Goal: Task Accomplishment & Management: Manage account settings

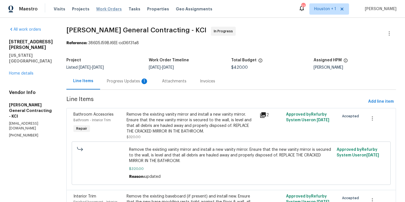
click at [110, 8] on span "Work Orders" at bounding box center [109, 9] width 26 height 6
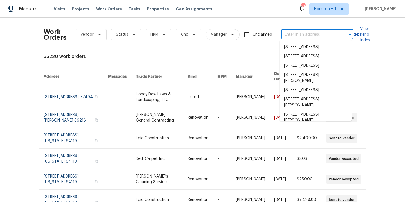
click at [325, 35] on input "text" at bounding box center [309, 34] width 56 height 9
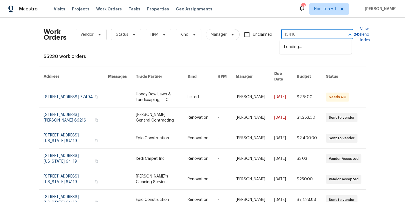
type input "15416 f"
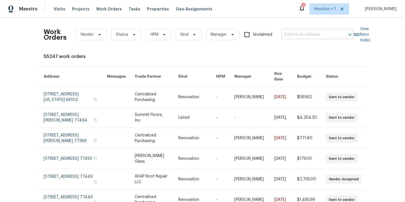
click at [296, 35] on input "text" at bounding box center [309, 34] width 56 height 9
type input "15416 f"
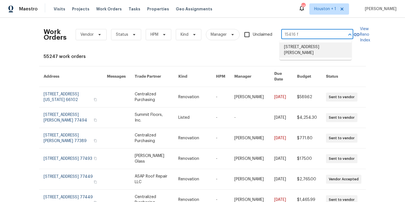
click at [310, 47] on li "[STREET_ADDRESS][PERSON_NAME]" at bounding box center [316, 49] width 72 height 15
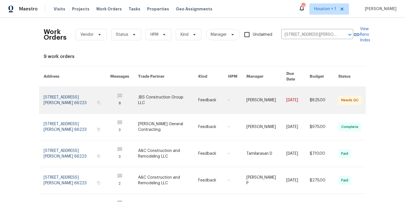
click at [148, 94] on link at bounding box center [168, 100] width 60 height 26
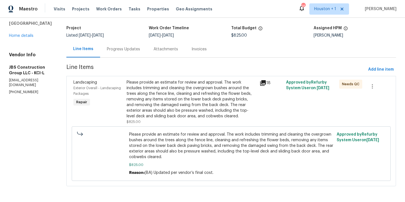
scroll to position [42, 0]
click at [181, 94] on div "Please provide an estimate for review and approval. The work includes trimming …" at bounding box center [192, 99] width 130 height 39
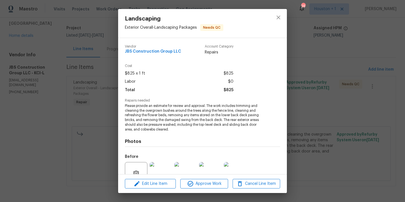
scroll to position [52, 0]
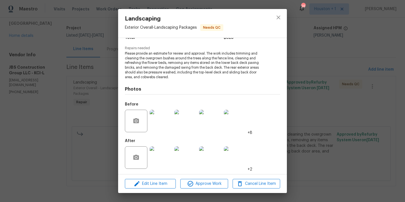
click at [163, 158] on img at bounding box center [161, 157] width 23 height 23
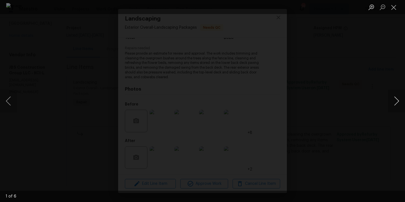
click at [396, 99] on button "Next image" at bounding box center [396, 101] width 17 height 23
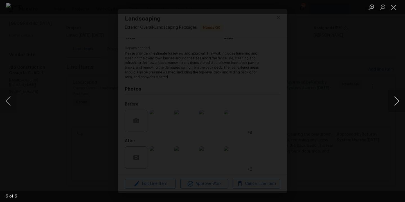
click at [396, 99] on button "Next image" at bounding box center [396, 101] width 17 height 23
click at [376, 76] on div "Lightbox" at bounding box center [202, 101] width 405 height 202
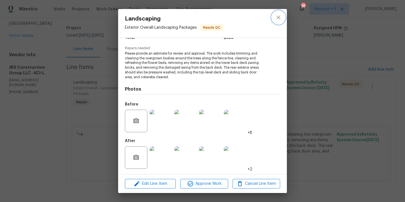
click at [276, 17] on icon "close" at bounding box center [278, 17] width 7 height 7
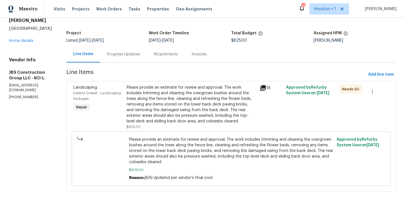
scroll to position [0, 0]
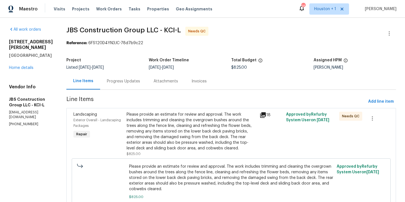
click at [27, 64] on div "[STREET_ADDRESS][PERSON_NAME] Home details" at bounding box center [31, 55] width 44 height 32
click at [24, 66] on link "Home details" at bounding box center [21, 68] width 24 height 4
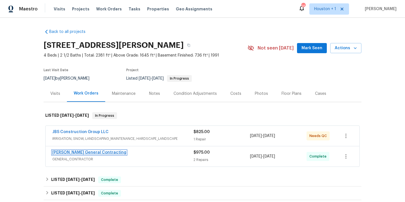
click at [89, 151] on link "[PERSON_NAME] General Contracting" at bounding box center [89, 153] width 74 height 4
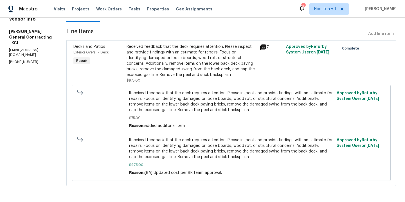
scroll to position [78, 0]
click at [199, 141] on span "Received feedback that the deck requires attention. Please inspect and provide …" at bounding box center [231, 148] width 205 height 23
click at [179, 46] on div "Received feedback that the deck requires attention. Please inspect and provide …" at bounding box center [192, 61] width 130 height 34
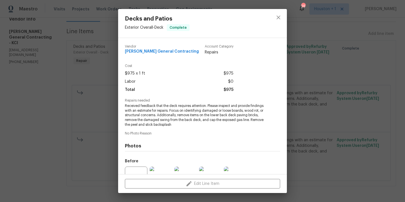
scroll to position [57, 0]
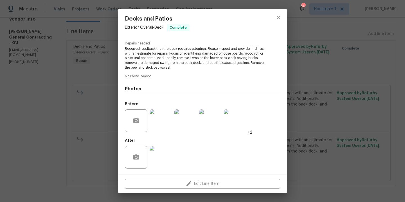
click at [165, 153] on img at bounding box center [161, 157] width 23 height 23
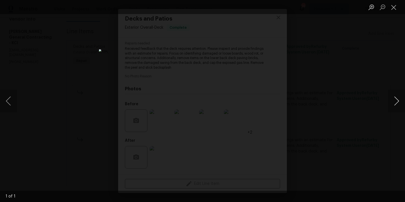
click at [398, 99] on button "Next image" at bounding box center [396, 101] width 17 height 23
click at [376, 67] on div "Lightbox" at bounding box center [202, 101] width 405 height 202
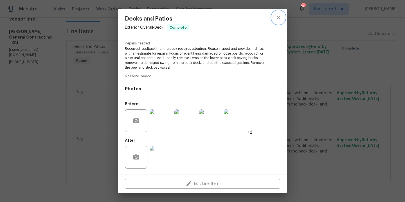
click at [277, 18] on icon "close" at bounding box center [278, 17] width 7 height 7
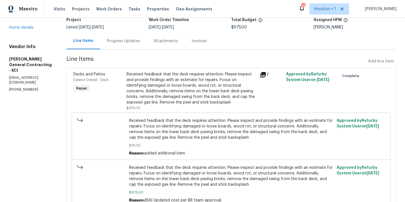
scroll to position [0, 0]
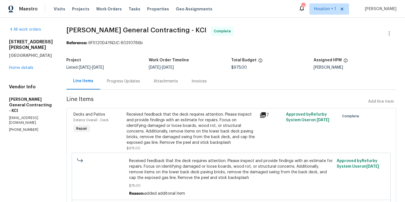
click at [132, 80] on div "Progress Updates" at bounding box center [123, 82] width 33 height 6
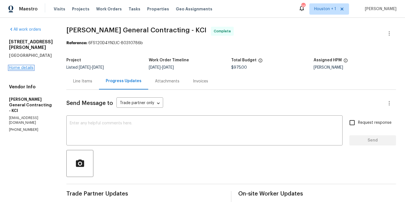
click at [32, 66] on link "Home details" at bounding box center [21, 68] width 24 height 4
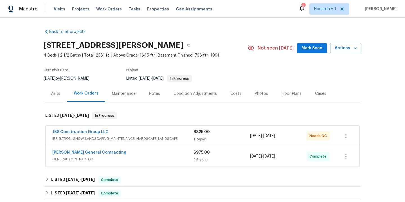
click at [117, 95] on div "Maintenance" at bounding box center [124, 94] width 24 height 6
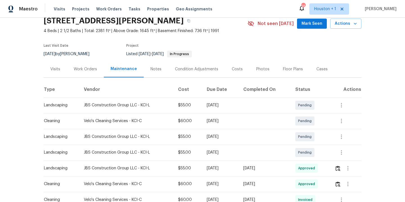
scroll to position [53, 0]
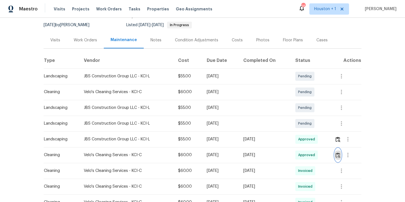
click at [336, 155] on img "button" at bounding box center [338, 155] width 5 height 5
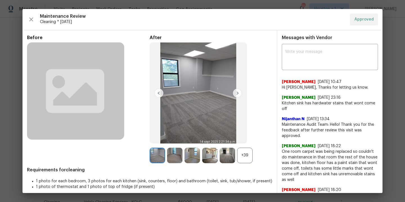
click at [236, 92] on img at bounding box center [237, 93] width 9 height 9
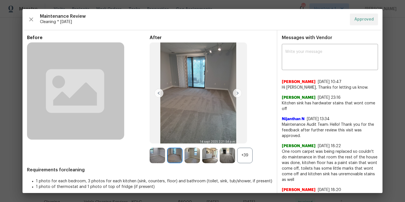
click at [236, 93] on img at bounding box center [237, 93] width 9 height 9
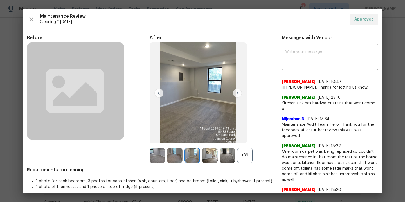
click at [236, 93] on img at bounding box center [237, 93] width 9 height 9
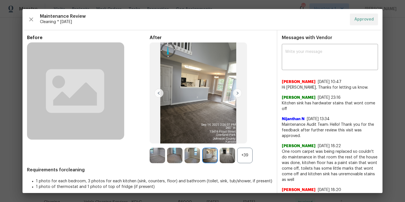
click at [236, 93] on img at bounding box center [237, 93] width 9 height 9
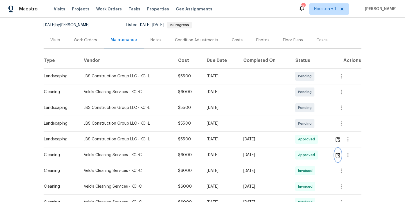
click at [336, 156] on img "button" at bounding box center [338, 155] width 5 height 5
click at [337, 154] on img "button" at bounding box center [338, 155] width 5 height 5
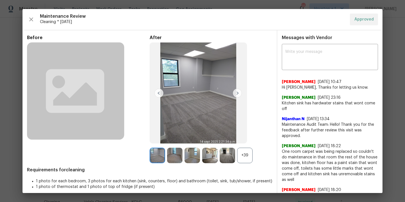
click at [240, 159] on div "+39" at bounding box center [244, 155] width 15 height 15
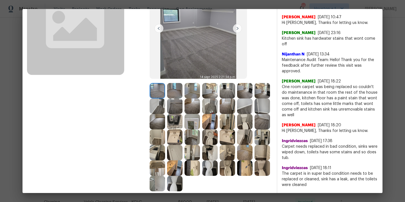
scroll to position [113, 0]
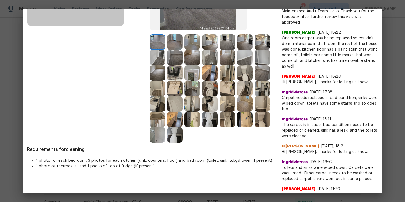
click at [200, 90] on img at bounding box center [192, 88] width 15 height 15
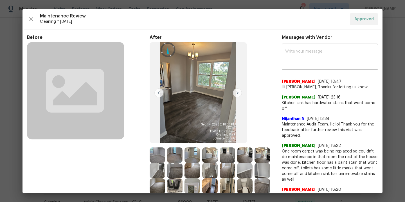
scroll to position [0, 0]
click at [237, 94] on img at bounding box center [237, 93] width 9 height 9
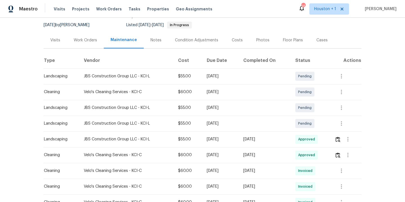
click at [76, 40] on div "Work Orders" at bounding box center [85, 40] width 23 height 6
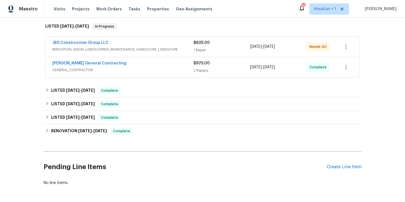
scroll to position [115, 0]
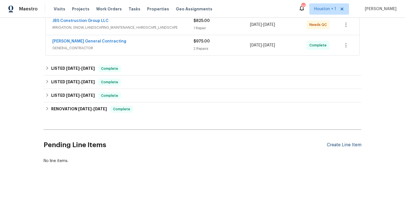
click at [337, 142] on div "Create Line Item" at bounding box center [344, 144] width 35 height 5
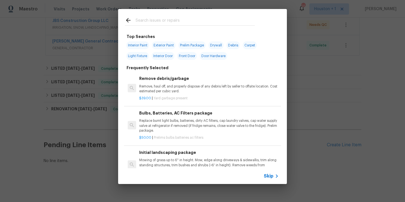
click at [179, 24] on input "text" at bounding box center [195, 21] width 119 height 8
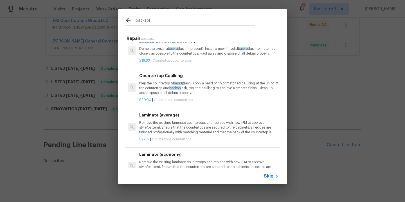
scroll to position [0, 0]
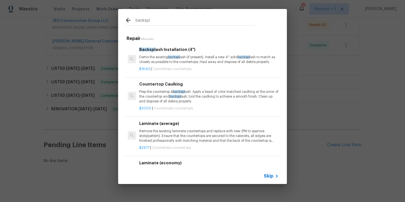
click at [172, 23] on input "backspl" at bounding box center [195, 21] width 119 height 8
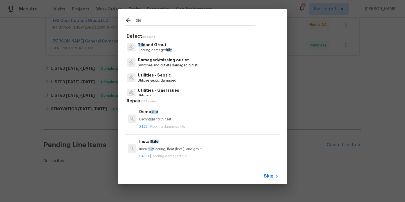
type input "tile"
click at [154, 47] on p "Tile and Grout" at bounding box center [155, 45] width 34 height 6
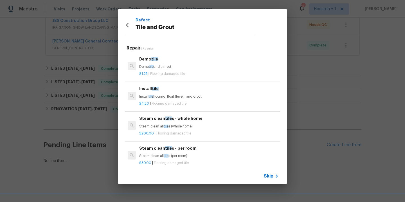
click at [128, 27] on icon at bounding box center [128, 25] width 7 height 7
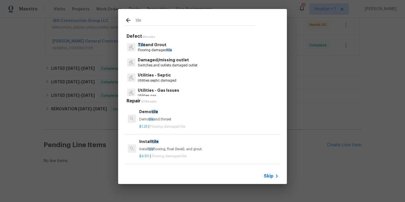
click at [154, 23] on input "tile" at bounding box center [195, 21] width 119 height 8
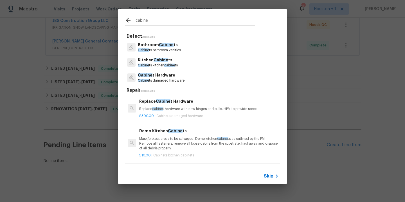
type input "cabine"
click at [162, 62] on p "Kitchen Cabine ts" at bounding box center [158, 60] width 40 height 6
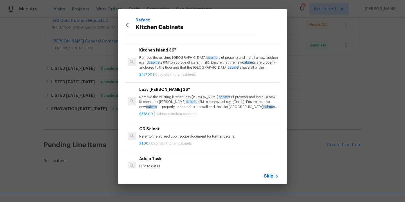
scroll to position [26, 0]
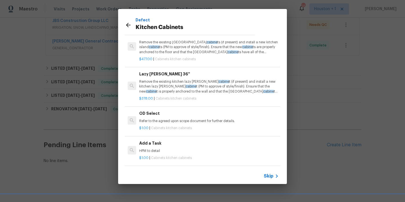
click at [169, 156] on span "Cabinets kitchen cabinets" at bounding box center [171, 157] width 41 height 3
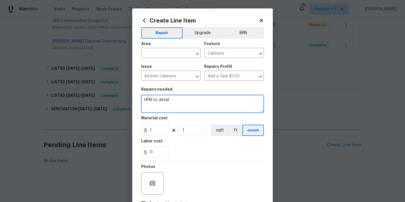
click at [189, 105] on textarea "HPM to detail" at bounding box center [202, 104] width 123 height 18
click at [253, 104] on textarea "Apply adhesive to the kitchen backsplash in various areas. Please let me know i…" at bounding box center [202, 104] width 123 height 18
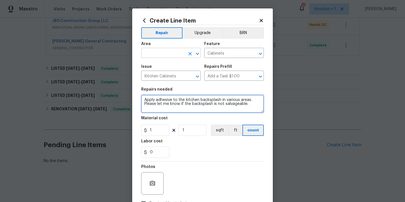
type textarea "Apply adhesive to the kitchen backsplash in various areas. Please let me know i…"
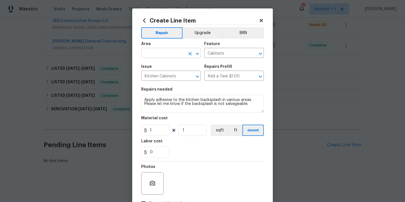
click at [167, 52] on input "text" at bounding box center [163, 53] width 44 height 9
click at [167, 65] on li "Kitchen" at bounding box center [169, 66] width 60 height 9
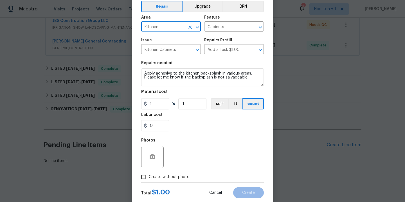
scroll to position [41, 0]
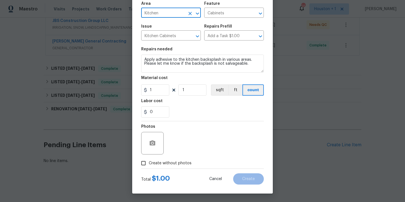
type input "Kitchen"
click at [167, 162] on span "Create without photos" at bounding box center [170, 163] width 43 height 6
click at [149, 162] on input "Create without photos" at bounding box center [143, 163] width 11 height 11
checkbox input "true"
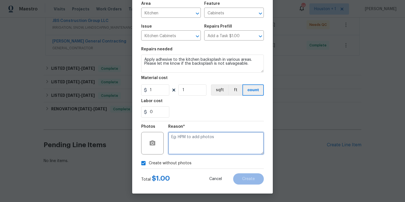
click at [191, 151] on textarea at bounding box center [216, 143] width 96 height 23
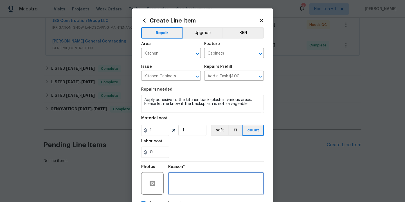
type textarea "."
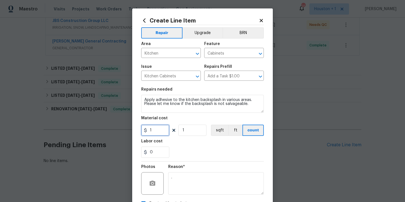
click at [164, 132] on input "1" at bounding box center [155, 130] width 28 height 11
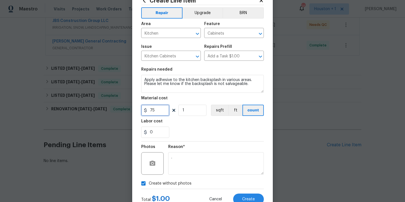
scroll to position [41, 0]
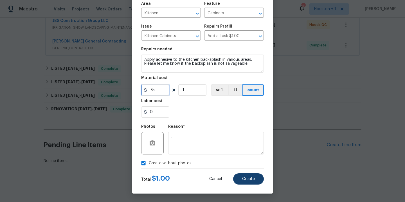
type input "75"
click at [246, 176] on button "Create" at bounding box center [248, 178] width 31 height 11
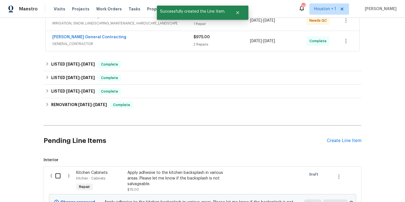
click at [57, 173] on input "checkbox" at bounding box center [60, 176] width 16 height 12
checkbox input "true"
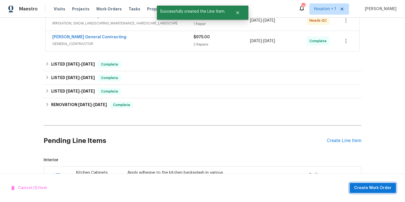
click at [359, 183] on button "Create Work Order" at bounding box center [373, 188] width 46 height 10
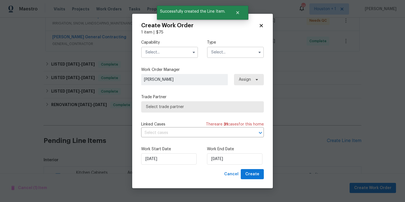
click at [156, 53] on input "text" at bounding box center [169, 52] width 57 height 11
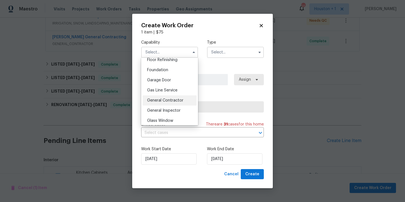
scroll to position [233, 0]
click at [169, 102] on span "General Contractor" at bounding box center [165, 100] width 36 height 4
type input "General Contractor"
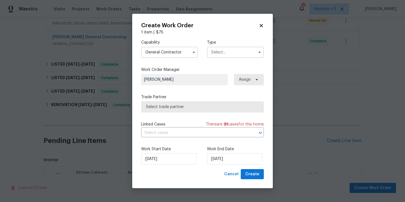
click at [219, 60] on div "Capability General Contractor Type" at bounding box center [202, 48] width 123 height 27
click at [221, 52] on input "text" at bounding box center [235, 52] width 57 height 11
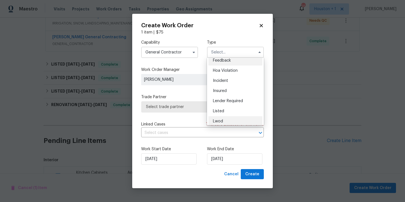
scroll to position [4, 0]
click at [234, 109] on div "Listed" at bounding box center [235, 111] width 54 height 10
type input "Listed"
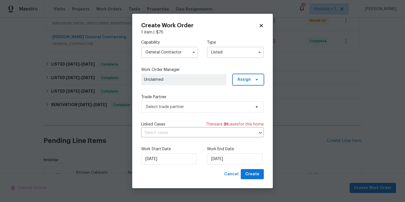
click at [244, 77] on span "Assign" at bounding box center [244, 80] width 14 height 6
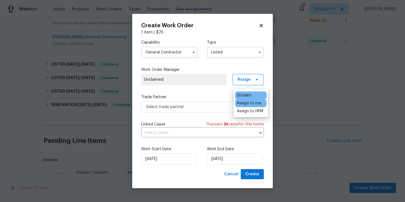
click at [249, 101] on div "Assign to me" at bounding box center [249, 103] width 24 height 6
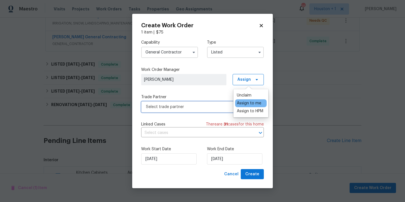
click at [206, 103] on span "Select trade partner" at bounding box center [202, 106] width 123 height 11
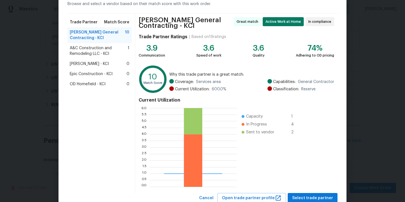
scroll to position [48, 0]
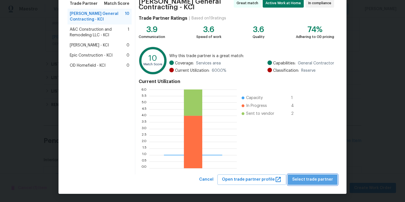
click at [320, 178] on span "Select trade partner" at bounding box center [312, 179] width 41 height 7
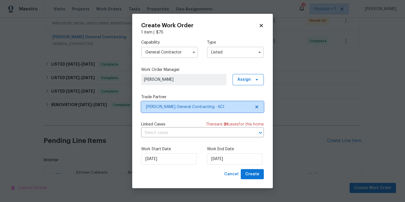
scroll to position [0, 0]
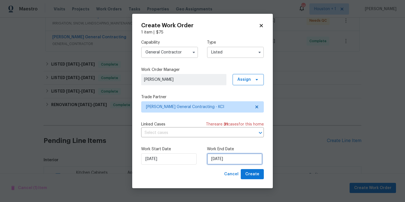
click at [241, 160] on input "[DATE]" at bounding box center [234, 158] width 55 height 11
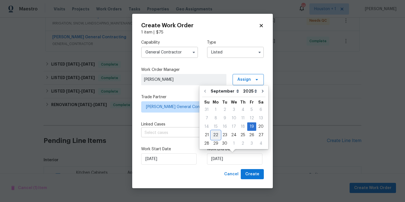
click at [218, 136] on div "22" at bounding box center [215, 135] width 9 height 8
type input "[DATE]"
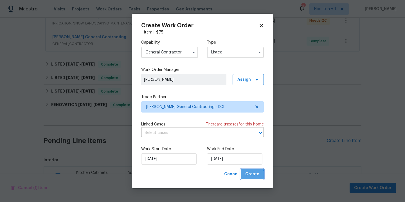
click at [251, 176] on span "Create" at bounding box center [252, 174] width 14 height 7
checkbox input "false"
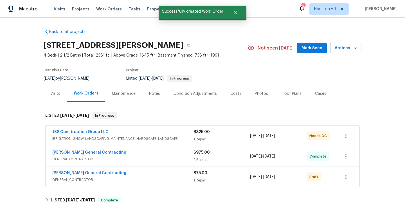
scroll to position [53, 0]
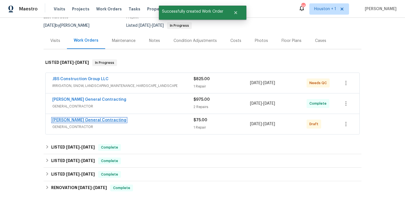
click at [100, 119] on link "[PERSON_NAME] General Contracting" at bounding box center [89, 120] width 74 height 4
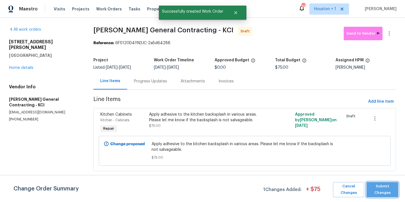
click at [395, 191] on span "Submit Changes" at bounding box center [382, 189] width 26 height 13
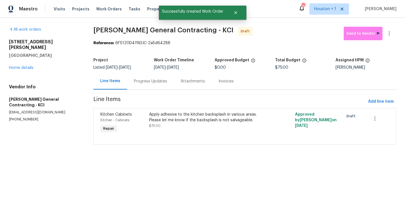
click at [239, 123] on div "Apply adhesive to the kitchen backsplash in various areas. Please let me know i…" at bounding box center [208, 120] width 118 height 17
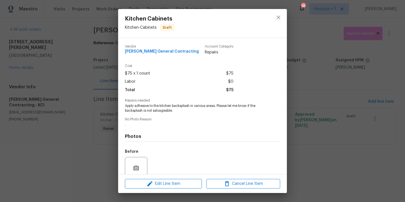
click at [341, 123] on div "Kitchen Cabinets Kitchen - Cabinets Draft [PERSON_NAME] General Contracting Acc…" at bounding box center [202, 101] width 405 height 202
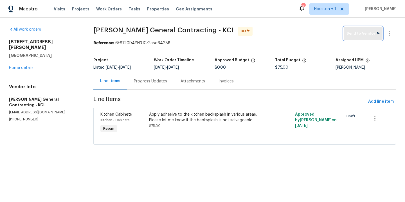
click at [353, 34] on span "Send to Vendor" at bounding box center [363, 33] width 33 height 6
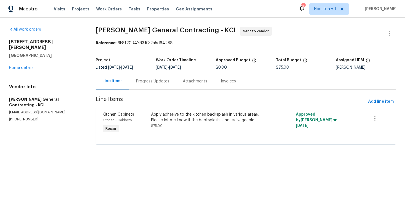
click at [164, 80] on div "Progress Updates" at bounding box center [152, 82] width 33 height 6
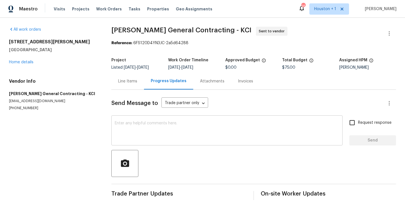
click at [182, 131] on textarea at bounding box center [227, 131] width 225 height 20
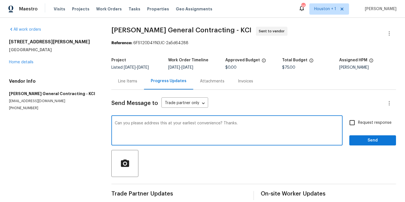
type textarea "Can you please address this at your earliest convenience? Thanks."
click at [350, 124] on input "Request response" at bounding box center [352, 123] width 12 height 12
checkbox input "true"
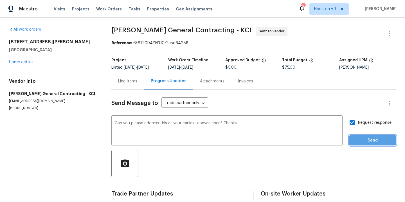
click at [364, 138] on span "Send" at bounding box center [373, 140] width 38 height 7
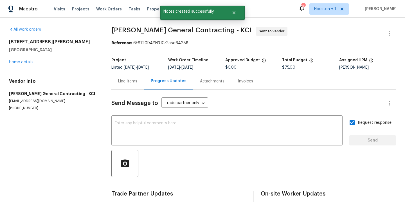
click at [17, 59] on div "[STREET_ADDRESS][PERSON_NAME] Home details" at bounding box center [53, 52] width 89 height 26
click at [16, 60] on link "Home details" at bounding box center [21, 62] width 24 height 4
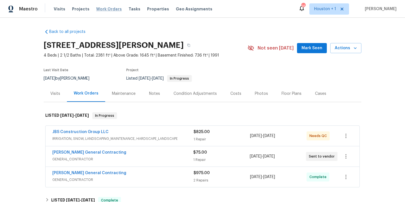
click at [103, 9] on span "Work Orders" at bounding box center [109, 9] width 26 height 6
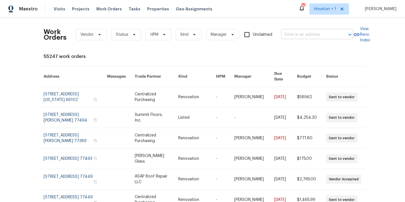
click at [304, 39] on input "text" at bounding box center [309, 34] width 56 height 9
type input "17244 mont"
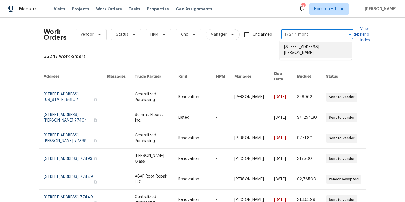
click at [305, 51] on li "[STREET_ADDRESS][PERSON_NAME]" at bounding box center [316, 49] width 72 height 15
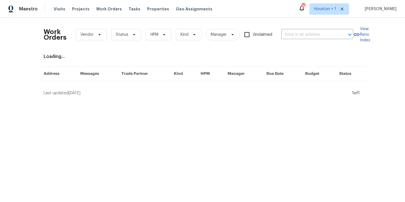
type input "[STREET_ADDRESS][PERSON_NAME]"
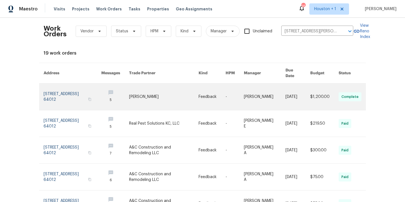
scroll to position [8, 0]
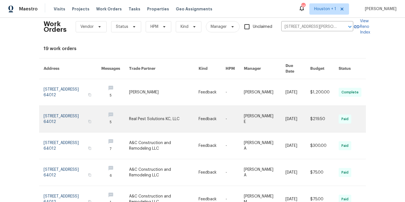
click at [160, 114] on link at bounding box center [164, 119] width 70 height 26
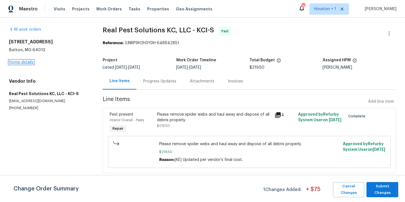
click at [23, 61] on link "Home details" at bounding box center [21, 62] width 24 height 4
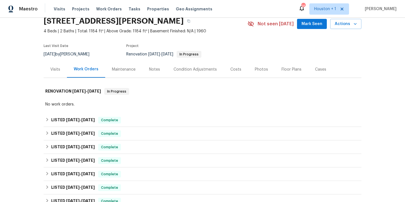
scroll to position [98, 0]
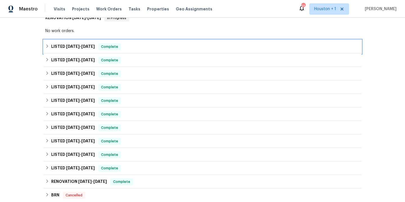
click at [91, 47] on span "[DATE]" at bounding box center [88, 46] width 14 height 4
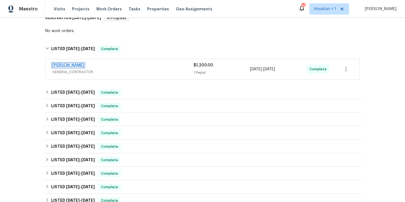
click at [75, 65] on link "[PERSON_NAME]" at bounding box center [68, 65] width 32 height 4
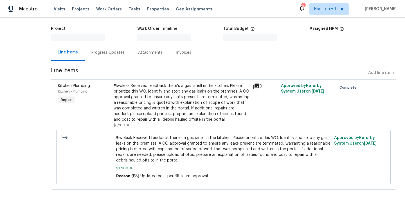
scroll to position [32, 0]
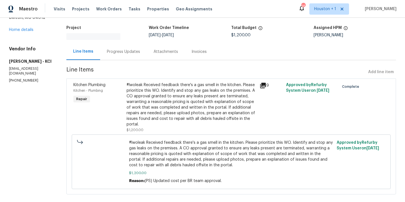
click at [195, 86] on div "#lwoleak Received feedback there's a gas smell in the kitchen. Please prioritiz…" at bounding box center [192, 104] width 130 height 45
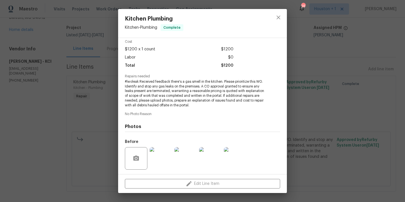
scroll to position [62, 0]
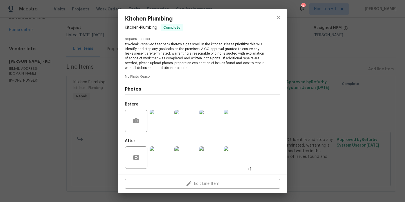
click at [333, 62] on div "Kitchen Plumbing Kitchen - Plumbing Complete Vendor [PERSON_NAME] Contracting A…" at bounding box center [202, 101] width 405 height 202
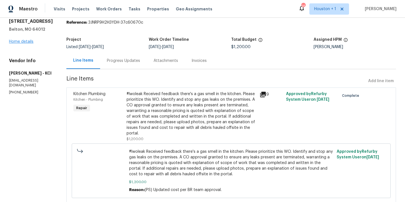
scroll to position [0, 0]
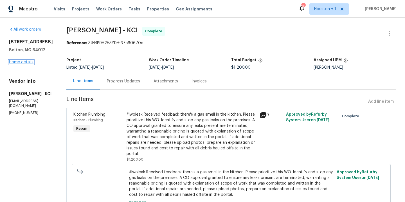
click at [15, 60] on link "Home details" at bounding box center [21, 62] width 24 height 4
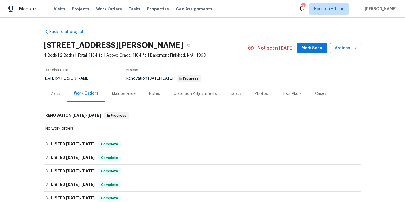
click at [123, 94] on div "Maintenance" at bounding box center [124, 94] width 24 height 6
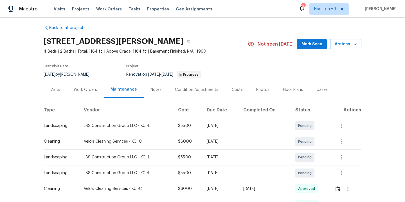
scroll to position [50, 0]
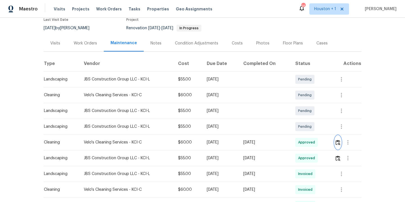
click at [337, 143] on img "button" at bounding box center [338, 142] width 5 height 5
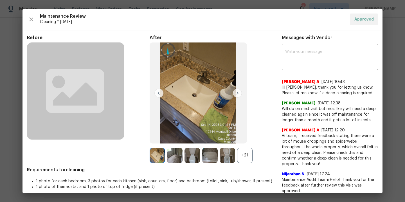
click at [174, 157] on img at bounding box center [174, 155] width 15 height 15
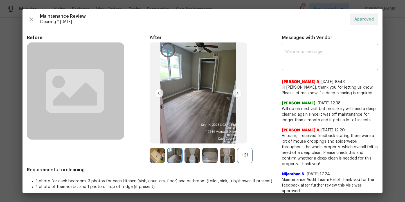
click at [235, 95] on img at bounding box center [237, 93] width 9 height 9
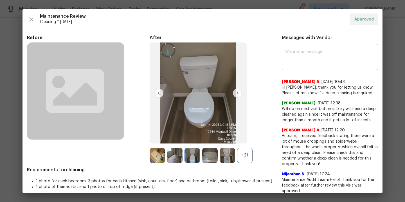
click at [236, 94] on img at bounding box center [237, 93] width 9 height 9
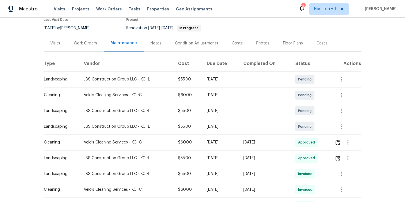
click at [384, 117] on div "Back to all projects [STREET_ADDRESS] 4 Beds | 2 Baths | Total: 1184 ft² | Abov…" at bounding box center [202, 110] width 405 height 184
click at [384, 95] on div "Back to all projects [STREET_ADDRESS] 4 Beds | 2 Baths | Total: 1184 ft² | Abov…" at bounding box center [202, 110] width 405 height 184
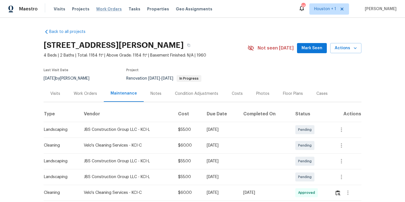
click at [100, 8] on span "Work Orders" at bounding box center [109, 9] width 26 height 6
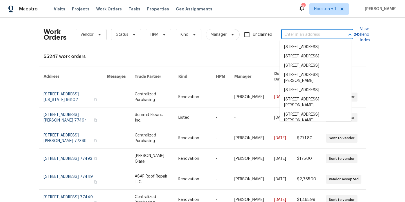
click at [313, 35] on input "text" at bounding box center [309, 34] width 56 height 9
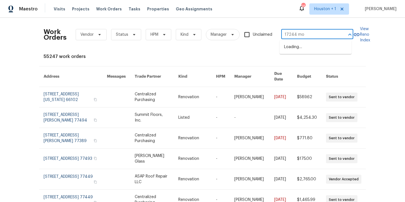
type input "17244 mon"
click at [292, 43] on li "[STREET_ADDRESS][PERSON_NAME]" at bounding box center [316, 49] width 72 height 15
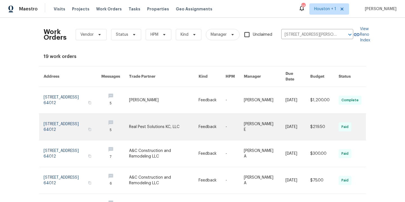
click at [152, 122] on link at bounding box center [164, 127] width 70 height 26
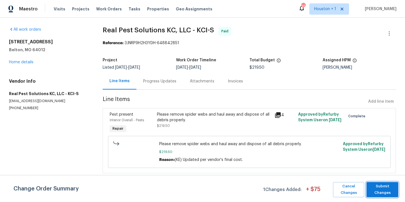
click at [391, 195] on span "Submit Changes" at bounding box center [382, 189] width 26 height 13
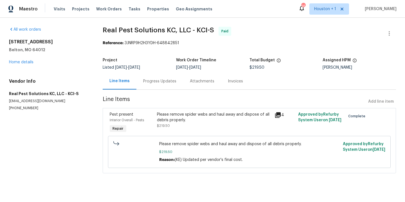
click at [27, 65] on div "All work orders [STREET_ADDRESS][PERSON_NAME] Home details Vendor Info Real Pes…" at bounding box center [49, 69] width 80 height 84
click at [25, 63] on link "Home details" at bounding box center [21, 62] width 24 height 4
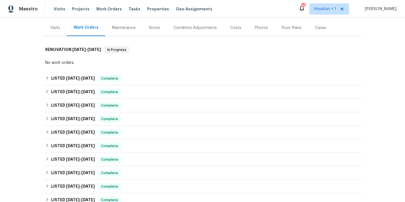
scroll to position [188, 0]
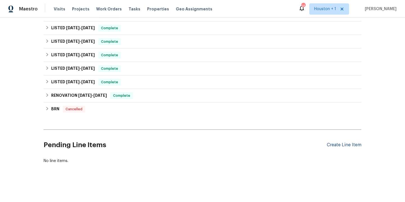
click at [339, 142] on div "Create Line Item" at bounding box center [344, 144] width 35 height 5
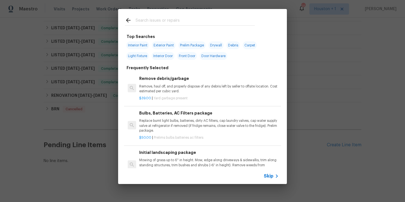
click at [159, 19] on input "text" at bounding box center [195, 21] width 119 height 8
click at [164, 44] on span "Exterior Paint" at bounding box center [164, 45] width 24 height 8
type input "Exterior Paint"
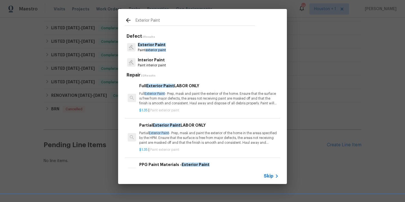
click at [148, 45] on span "Exterior Paint" at bounding box center [152, 45] width 28 height 4
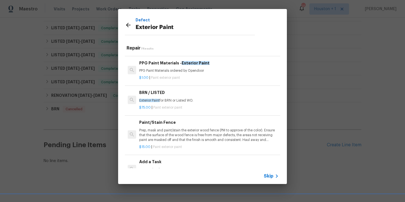
scroll to position [111, 0]
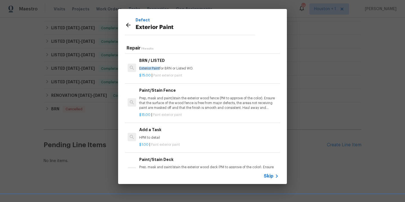
click at [167, 135] on p "HPM to detail" at bounding box center [209, 137] width 140 height 5
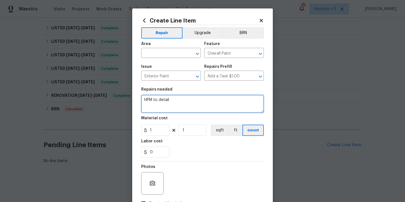
click at [178, 101] on textarea "HPM to detail" at bounding box center [202, 104] width 123 height 18
click at [159, 100] on textarea "Paint the exterior door and trim." at bounding box center [202, 104] width 123 height 18
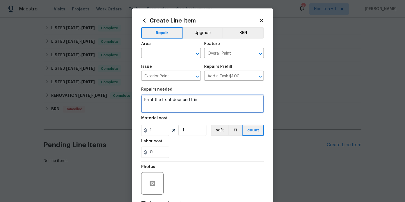
type textarea "Paint the front door and trim."
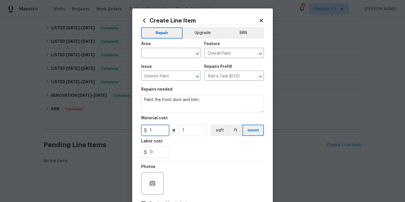
click at [156, 130] on input "1" at bounding box center [155, 130] width 28 height 11
type input "75"
click at [167, 50] on input "text" at bounding box center [163, 53] width 44 height 9
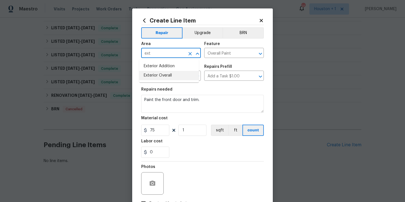
click at [164, 79] on li "Exterior Overall" at bounding box center [169, 75] width 60 height 9
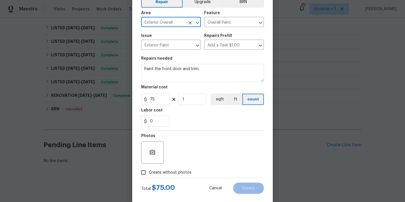
scroll to position [41, 0]
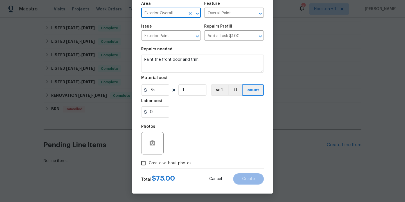
type input "Exterior Overall"
click at [184, 164] on span "Create without photos" at bounding box center [170, 163] width 43 height 6
click at [149, 164] on input "Create without photos" at bounding box center [143, 163] width 11 height 11
checkbox input "true"
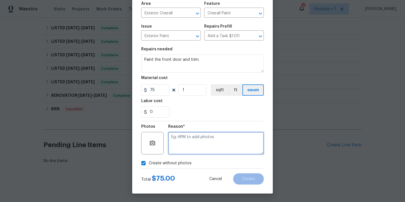
click at [199, 147] on textarea at bounding box center [216, 143] width 96 height 23
type textarea "."
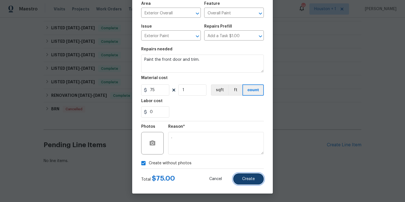
click at [247, 179] on span "Create" at bounding box center [248, 179] width 13 height 4
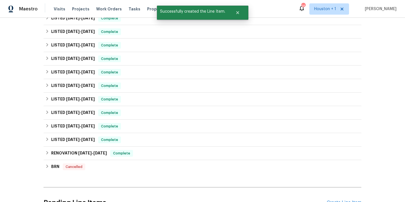
scroll to position [252, 0]
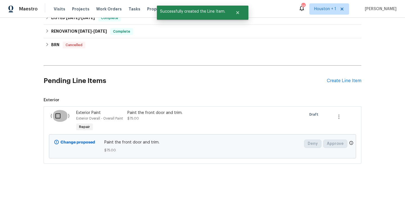
click at [57, 110] on input "checkbox" at bounding box center [60, 116] width 16 height 12
checkbox input "true"
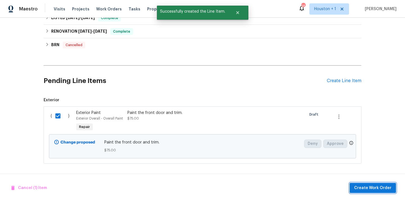
click at [365, 184] on button "Create Work Order" at bounding box center [373, 188] width 46 height 10
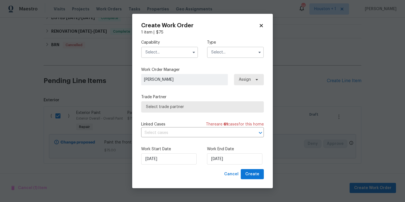
click at [171, 50] on input "text" at bounding box center [169, 52] width 57 height 11
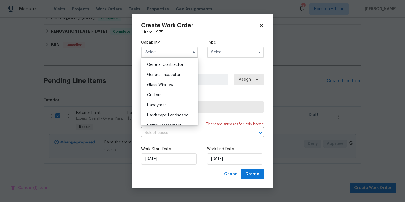
scroll to position [237, 0]
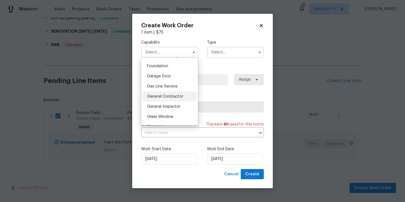
click at [174, 98] on span "General Contractor" at bounding box center [165, 97] width 36 height 4
type input "General Contractor"
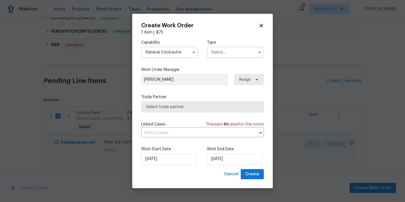
click at [223, 55] on input "text" at bounding box center [235, 52] width 57 height 11
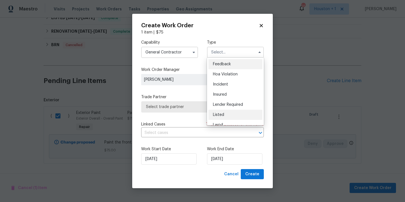
click at [226, 111] on div "Listed" at bounding box center [235, 115] width 54 height 10
type input "Listed"
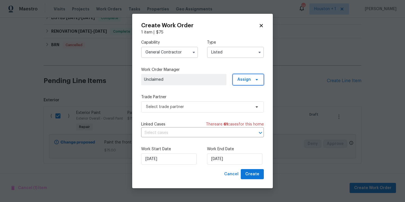
click at [248, 75] on span "Assign" at bounding box center [248, 79] width 31 height 11
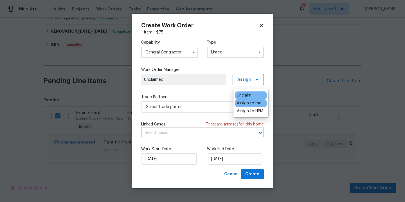
click at [249, 106] on div "Assign to me" at bounding box center [249, 103] width 24 height 6
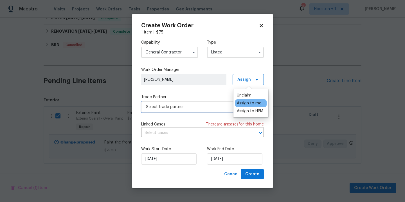
click at [215, 103] on span "Select trade partner" at bounding box center [202, 106] width 123 height 11
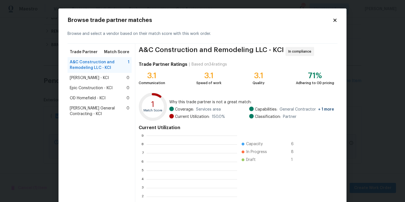
scroll to position [75, 86]
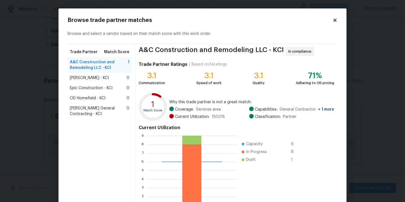
click at [94, 109] on span "[PERSON_NAME] General Contracting - KCI" at bounding box center [98, 111] width 57 height 11
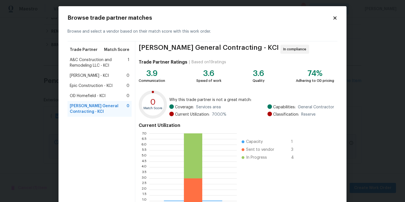
scroll to position [46, 0]
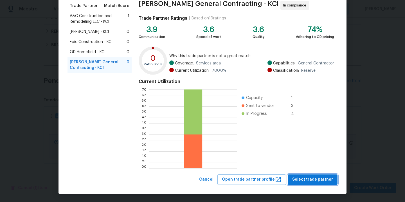
click at [309, 181] on span "Select trade partner" at bounding box center [312, 179] width 41 height 7
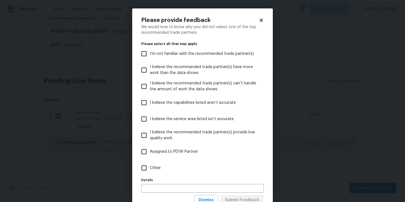
scroll to position [0, 0]
click at [314, 124] on body "Maestro Visits Projects Work Orders Tasks Properties Geo Assignments 26 [GEOGRA…" at bounding box center [202, 101] width 405 height 202
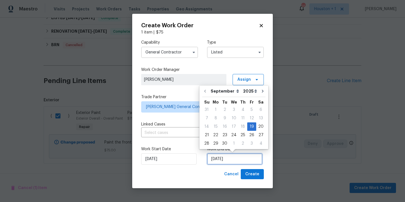
click at [240, 162] on input "[DATE]" at bounding box center [234, 158] width 55 height 11
click at [250, 134] on div "26" at bounding box center [251, 135] width 9 height 8
type input "[DATE]"
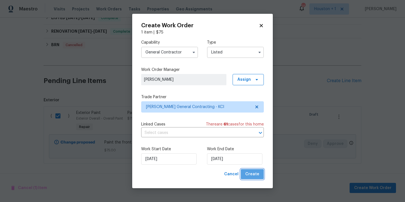
click at [254, 176] on span "Create" at bounding box center [252, 174] width 14 height 7
checkbox input "false"
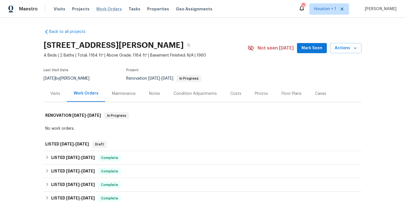
click at [100, 8] on span "Work Orders" at bounding box center [109, 9] width 26 height 6
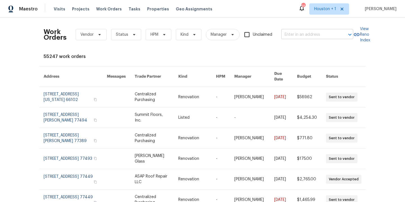
click at [294, 32] on input "text" at bounding box center [309, 34] width 56 height 9
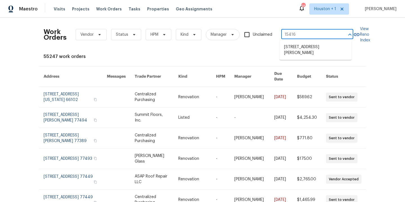
type input "15416 f"
click at [286, 51] on li "[STREET_ADDRESS][PERSON_NAME]" at bounding box center [316, 49] width 72 height 15
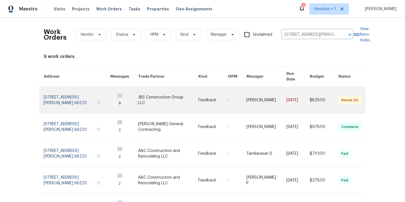
click at [159, 94] on link at bounding box center [168, 100] width 60 height 26
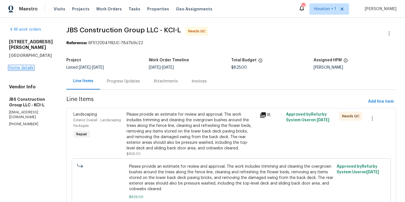
click at [25, 66] on link "Home details" at bounding box center [21, 68] width 24 height 4
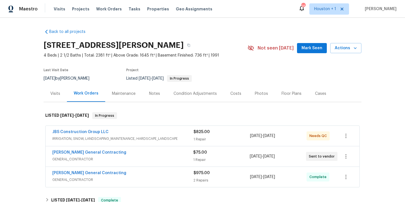
scroll to position [37, 0]
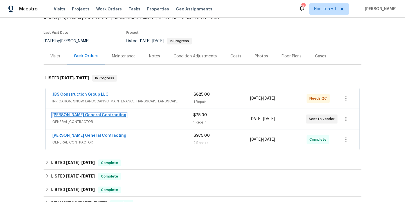
click at [101, 116] on link "[PERSON_NAME] General Contracting" at bounding box center [89, 115] width 74 height 4
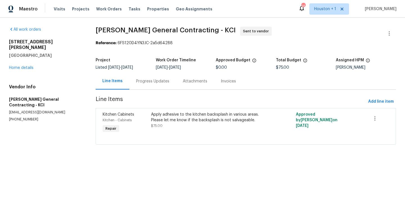
click at [148, 78] on div "Progress Updates" at bounding box center [152, 81] width 47 height 17
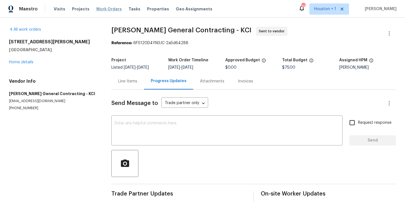
click at [108, 8] on span "Work Orders" at bounding box center [109, 9] width 26 height 6
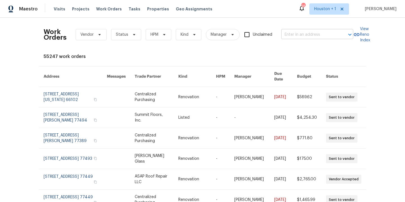
click at [303, 37] on input "text" at bounding box center [309, 34] width 56 height 9
click at [289, 33] on input "text" at bounding box center [309, 34] width 56 height 9
type input "17244"
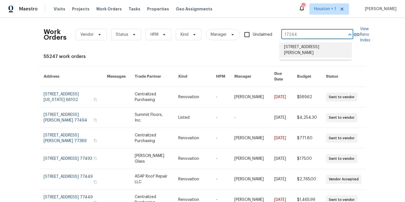
click at [301, 49] on li "[STREET_ADDRESS][PERSON_NAME]" at bounding box center [316, 49] width 72 height 15
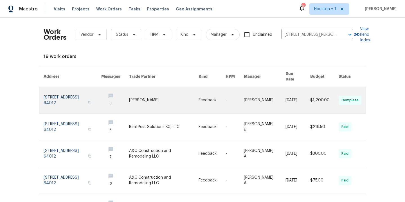
click at [157, 95] on link at bounding box center [164, 100] width 70 height 26
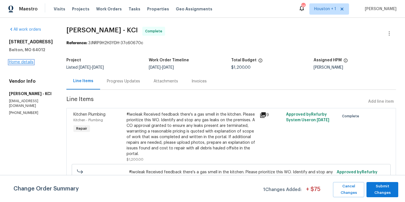
click at [29, 63] on link "Home details" at bounding box center [21, 62] width 24 height 4
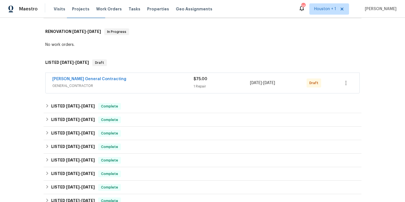
scroll to position [85, 0]
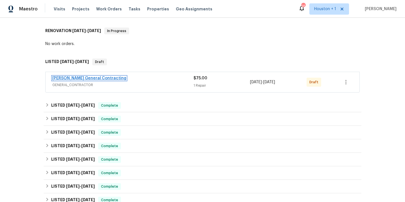
click at [86, 78] on link "[PERSON_NAME] General Contracting" at bounding box center [89, 78] width 74 height 4
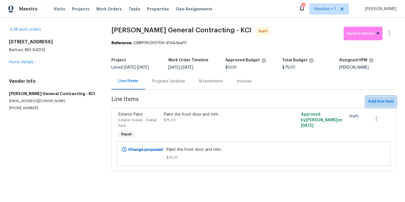
click at [368, 100] on span "Add line item" at bounding box center [381, 101] width 26 height 7
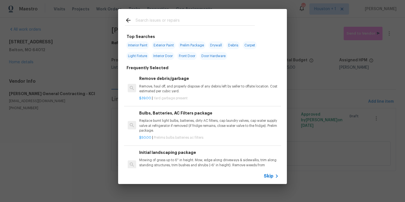
click at [167, 23] on input "text" at bounding box center [195, 21] width 119 height 8
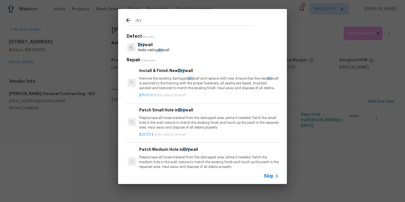
type input "dry"
click at [153, 49] on p "Walls ceiling dry wall" at bounding box center [154, 50] width 32 height 5
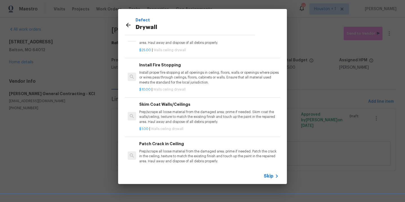
scroll to position [140, 0]
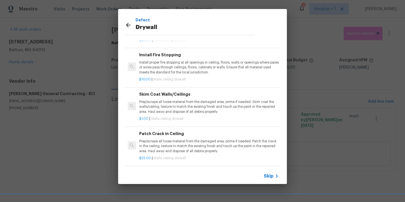
click at [174, 143] on p "Prep/scrape all loose material from the damaged area; prime if needed. Patch th…" at bounding box center [209, 146] width 140 height 14
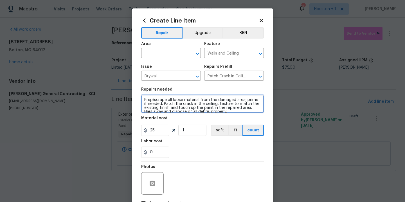
click at [208, 100] on textarea "Prep/scrape all loose material from the damaged area; prime if needed. Patch th…" at bounding box center [202, 104] width 123 height 18
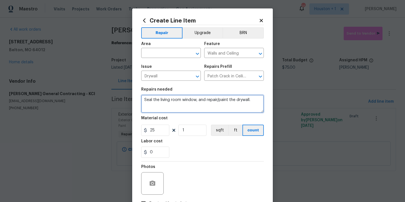
type textarea "Seal the living room window, and repair/paint the drywall."
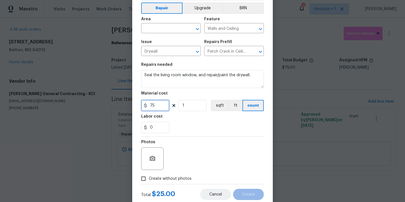
scroll to position [41, 0]
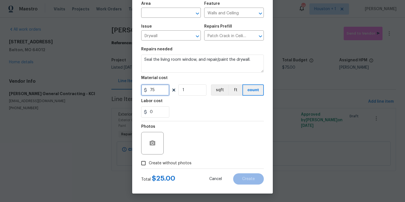
type input "75"
click at [167, 166] on label "Create without photos" at bounding box center [164, 163] width 53 height 11
click at [149, 166] on input "Create without photos" at bounding box center [143, 163] width 11 height 11
checkbox input "true"
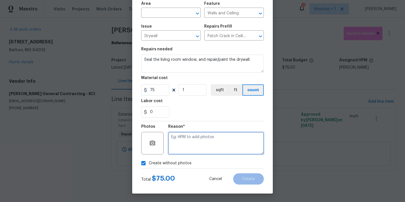
click at [181, 153] on textarea at bounding box center [216, 143] width 96 height 23
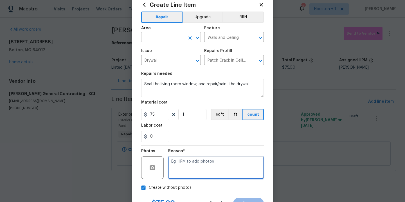
scroll to position [0, 0]
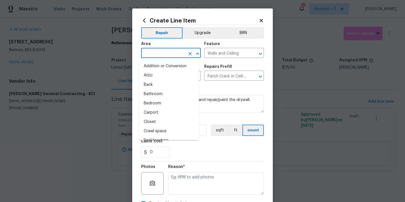
click at [164, 53] on input "text" at bounding box center [163, 53] width 44 height 9
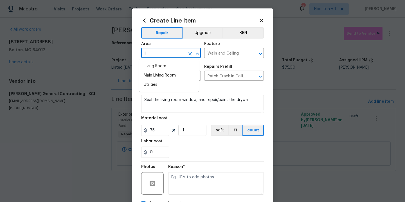
type input "l"
click at [165, 74] on li "Interior Overall" at bounding box center [169, 75] width 60 height 9
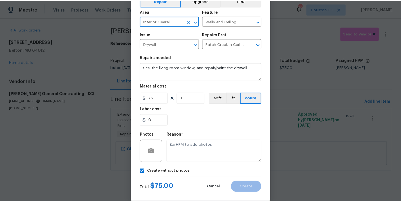
scroll to position [41, 0]
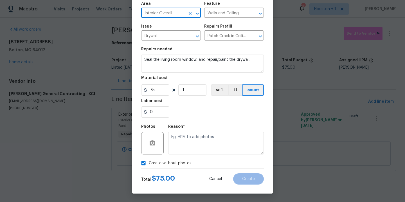
type input "Interior Overall"
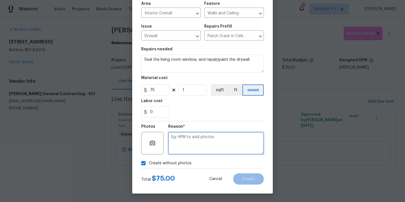
click at [229, 147] on textarea at bounding box center [216, 143] width 96 height 23
type textarea "."
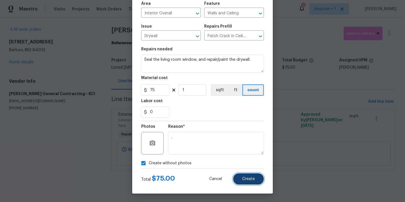
click at [246, 181] on button "Create" at bounding box center [248, 178] width 31 height 11
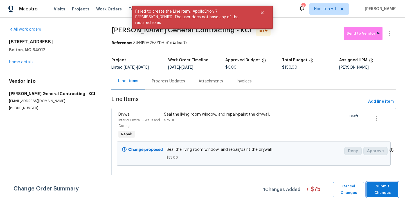
click at [381, 185] on span "Submit Changes" at bounding box center [382, 189] width 26 height 13
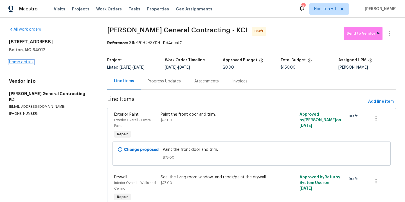
click at [26, 62] on link "Home details" at bounding box center [21, 62] width 24 height 4
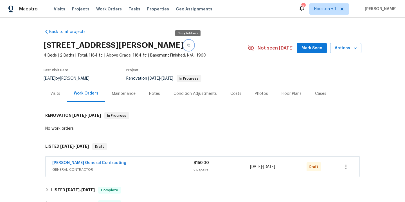
click at [188, 47] on icon "button" at bounding box center [188, 45] width 3 height 3
click at [154, 92] on div "Notes" at bounding box center [154, 94] width 11 height 6
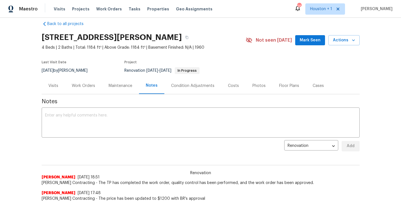
scroll to position [43, 0]
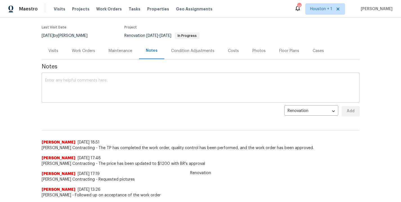
click at [120, 82] on textarea at bounding box center [200, 89] width 311 height 20
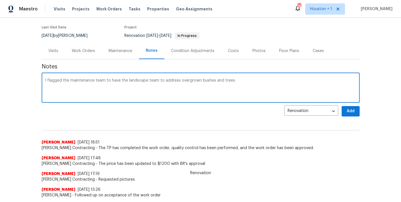
click at [147, 80] on textarea "I flagged the maintenance team to have the landscape team to address overgrown …" at bounding box center [200, 89] width 311 height 20
click at [237, 89] on textarea "I flagged the maintenance team to have the landscape vendor to address overgrow…" at bounding box center [200, 89] width 311 height 20
paste textarea "[URL][DOMAIN_NAME]"
type textarea "I flagged the maintenance team to have the landscape vendor to address overgrow…"
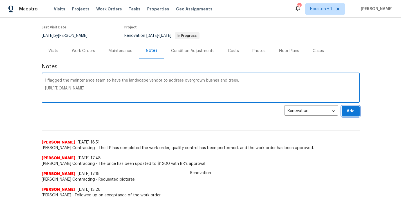
click at [346, 113] on span "Add" at bounding box center [350, 111] width 9 height 7
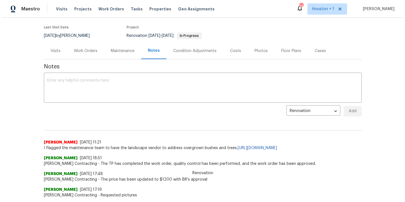
scroll to position [0, 0]
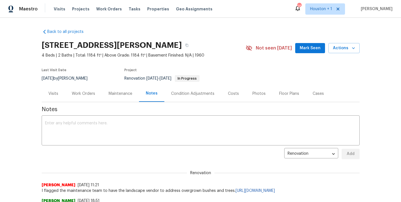
click at [74, 93] on div "Work Orders" at bounding box center [83, 94] width 23 height 6
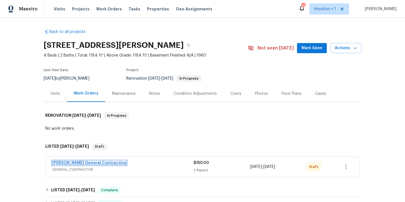
click at [94, 162] on link "[PERSON_NAME] General Contracting" at bounding box center [89, 163] width 74 height 4
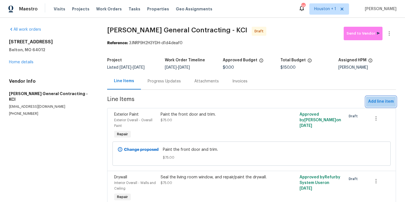
click at [378, 102] on span "Add line item" at bounding box center [381, 101] width 26 height 7
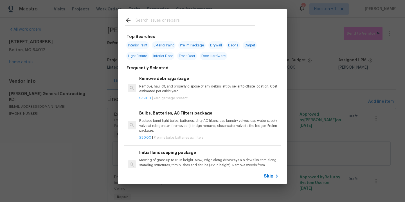
click at [147, 25] on input "text" at bounding box center [195, 21] width 119 height 8
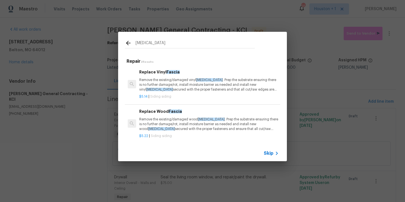
type input "[MEDICAL_DATA]"
click at [174, 117] on div "Replace Wood [MEDICAL_DATA] Remove the existing/damaged wood [MEDICAL_DATA] . P…" at bounding box center [209, 119] width 140 height 23
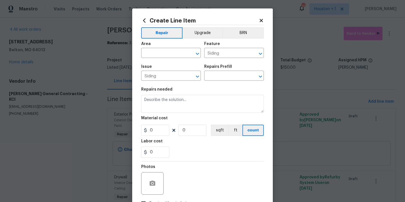
type input "Replace Wood [MEDICAL_DATA] $5.22"
type textarea "Remove the existing/damaged wood fascia. Prep the substrate ensuring there is n…"
type input "5.22"
type input "1"
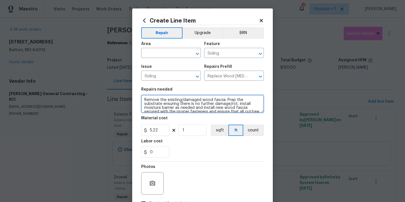
click at [207, 106] on textarea "Remove the existing/damaged wood fascia. Prep the substrate ensuring there is n…" at bounding box center [202, 104] width 123 height 18
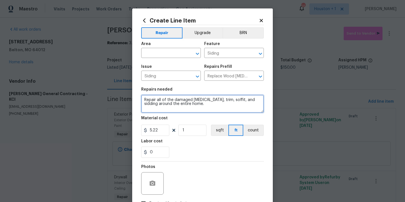
type textarea "Repair all of the damaged [MEDICAL_DATA], trim, soffit, and sidding around the …"
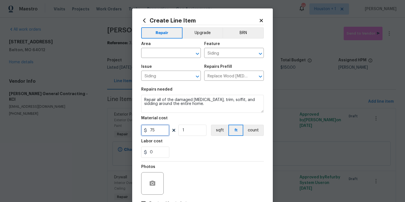
type input "75"
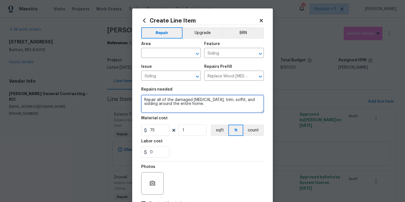
click at [240, 100] on textarea "Repair all of the damaged [MEDICAL_DATA], trim, soffit, and sidding around the …" at bounding box center [202, 104] width 123 height 18
type textarea "Repair all of the damaged [MEDICAL_DATA], trim, soffit, and siding around the e…"
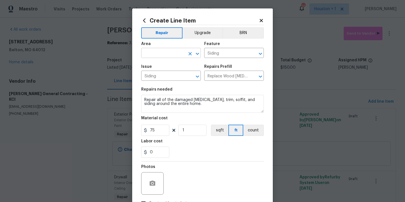
click at [148, 54] on input "text" at bounding box center [163, 53] width 44 height 9
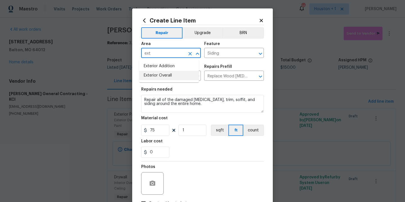
click at [177, 74] on li "Exterior Overall" at bounding box center [169, 75] width 60 height 9
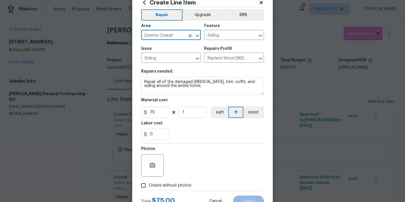
scroll to position [41, 0]
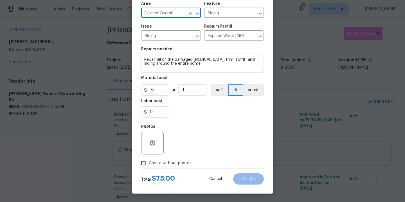
type input "Exterior Overall"
click at [180, 163] on span "Create without photos" at bounding box center [170, 163] width 43 height 6
click at [149, 163] on input "Create without photos" at bounding box center [143, 163] width 11 height 11
checkbox input "true"
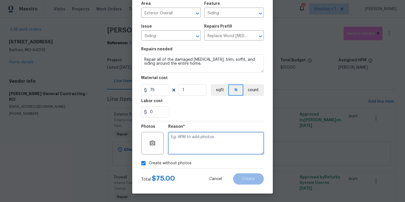
click at [197, 148] on textarea at bounding box center [216, 143] width 96 height 23
type textarea "."
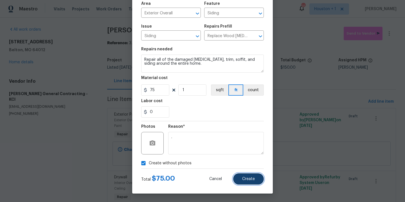
click at [245, 177] on span "Create" at bounding box center [248, 179] width 13 height 4
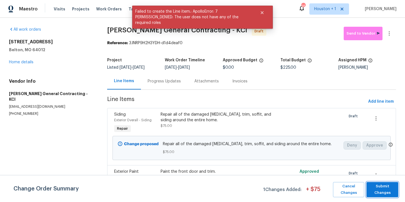
click at [371, 189] on span "Submit Changes" at bounding box center [382, 189] width 26 height 13
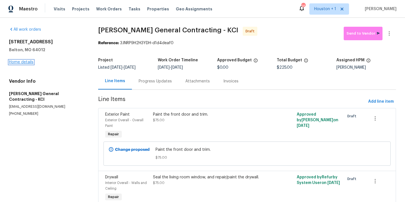
click at [19, 63] on link "Home details" at bounding box center [21, 62] width 24 height 4
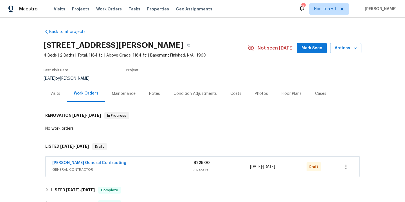
click at [115, 96] on div "Maintenance" at bounding box center [124, 94] width 24 height 6
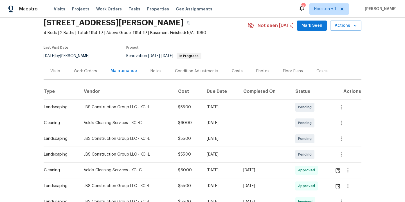
scroll to position [45, 0]
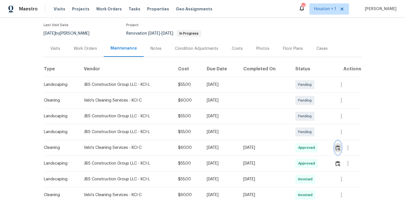
click at [339, 149] on img "button" at bounding box center [338, 147] width 5 height 5
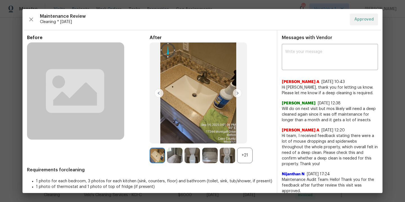
click at [186, 121] on img at bounding box center [198, 92] width 97 height 101
click at [175, 154] on img at bounding box center [174, 155] width 15 height 15
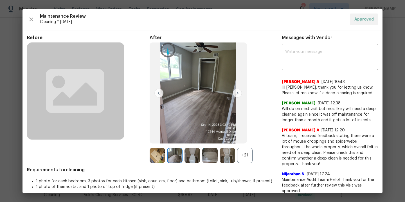
click at [236, 93] on img at bounding box center [237, 93] width 9 height 9
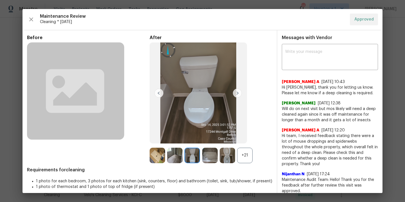
click at [236, 93] on img at bounding box center [237, 93] width 9 height 9
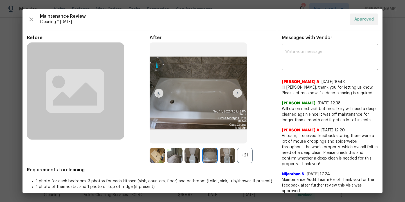
click at [236, 93] on img at bounding box center [237, 93] width 9 height 9
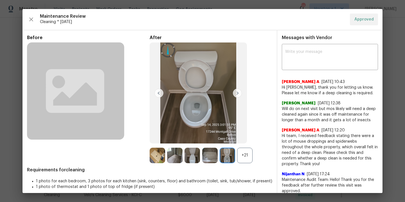
click at [236, 93] on img at bounding box center [237, 93] width 9 height 9
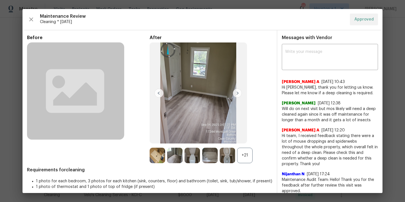
click at [236, 93] on img at bounding box center [237, 93] width 9 height 9
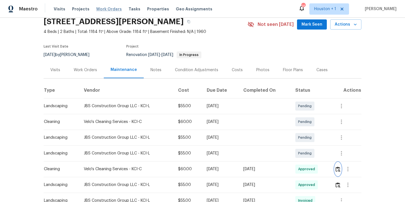
scroll to position [0, 0]
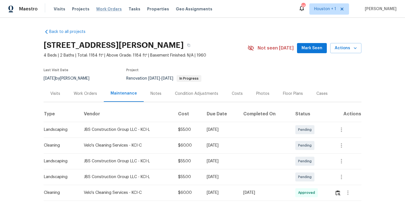
click at [108, 7] on span "Work Orders" at bounding box center [109, 9] width 26 height 6
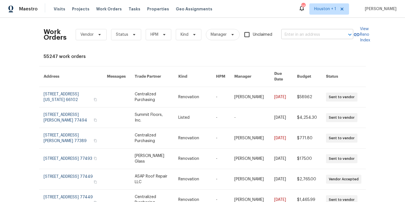
click at [308, 38] on input "text" at bounding box center [309, 34] width 56 height 9
type input "7139"
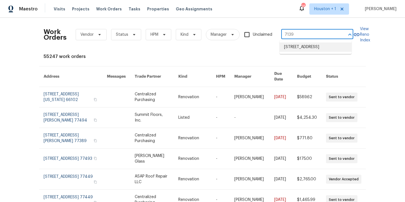
click at [297, 50] on li "[STREET_ADDRESS]" at bounding box center [316, 46] width 72 height 9
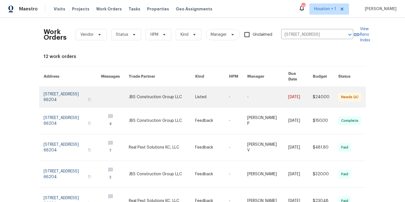
click at [167, 96] on link at bounding box center [162, 97] width 66 height 20
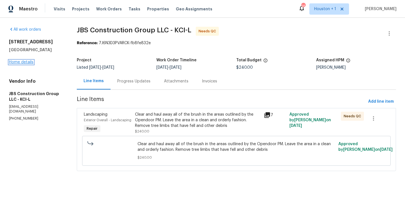
click at [29, 60] on link "Home details" at bounding box center [21, 62] width 24 height 4
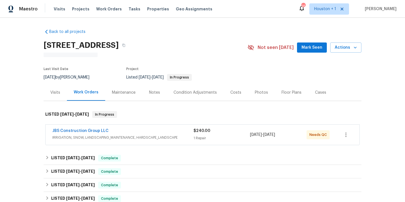
scroll to position [10, 0]
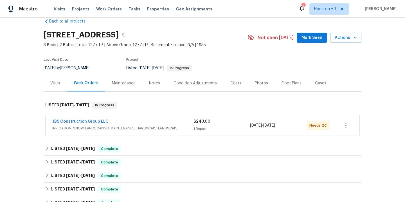
click at [52, 82] on div "Visits" at bounding box center [55, 83] width 10 height 6
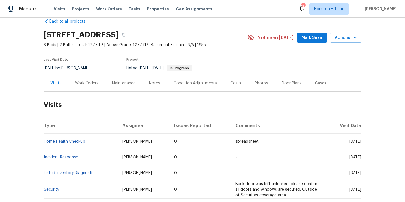
click at [76, 84] on div "Work Orders" at bounding box center [86, 83] width 23 height 6
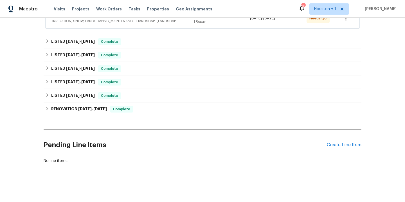
scroll to position [110, 0]
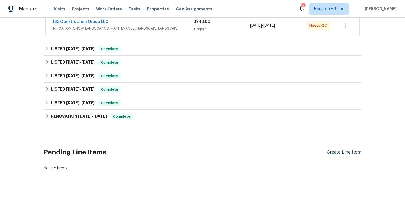
click at [338, 151] on div "Create Line Item" at bounding box center [344, 152] width 35 height 5
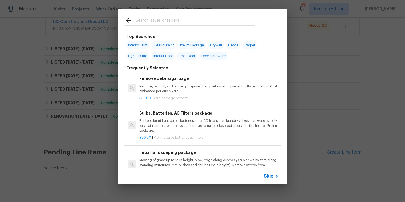
click at [158, 22] on input "text" at bounding box center [195, 21] width 119 height 8
click at [177, 21] on input "text" at bounding box center [195, 21] width 119 height 8
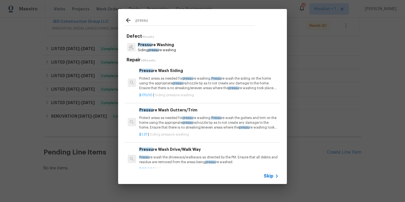
type input "pressu"
click at [174, 48] on p "Siding pressu re washing" at bounding box center [157, 50] width 38 height 5
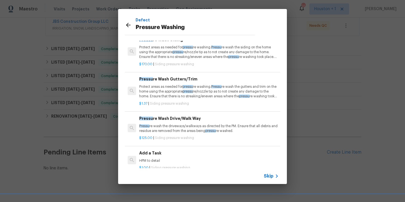
scroll to position [26, 0]
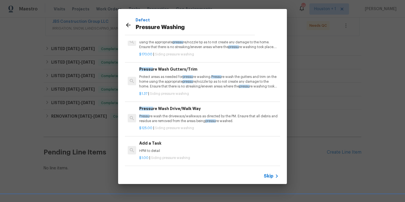
click at [177, 149] on p "HPM to detail" at bounding box center [209, 151] width 140 height 5
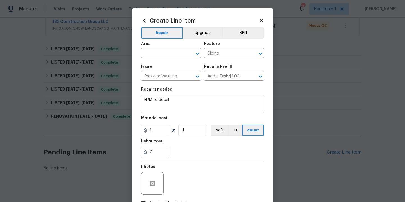
click at [216, 93] on div "Repairs needed" at bounding box center [202, 91] width 123 height 7
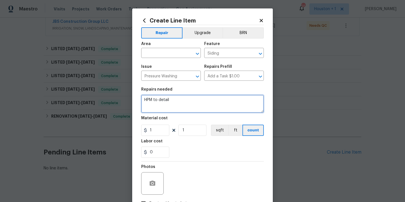
click at [218, 102] on textarea "HPM to detail" at bounding box center [202, 104] width 123 height 18
paste textarea "Pressure wash home, driveway, walkways/sidewalks and patio. Must use a surface …"
type textarea "Pressure wash home, driveway, walkways/sidewalks and patio. Must use a surface …"
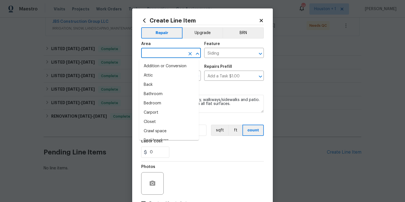
click at [150, 54] on input "text" at bounding box center [163, 53] width 44 height 9
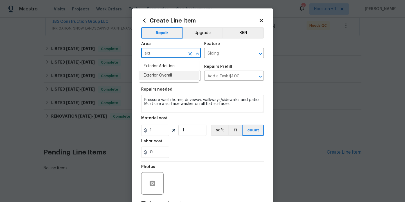
click at [160, 72] on li "Exterior Overall" at bounding box center [169, 75] width 60 height 9
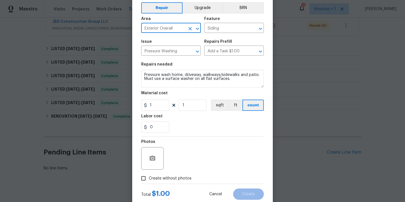
scroll to position [41, 0]
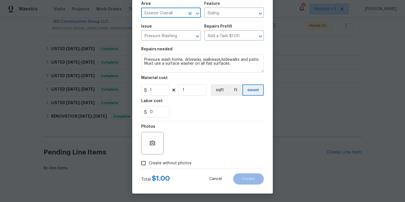
type input "Exterior Overall"
click at [154, 96] on section "Repairs needed Pressure wash home, driveway, walkways/sidewalks and patio. Must…" at bounding box center [202, 82] width 123 height 77
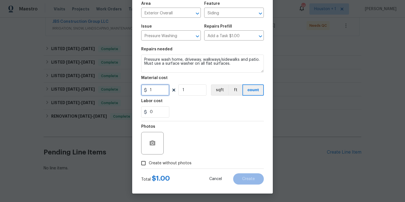
click at [154, 94] on input "1" at bounding box center [155, 89] width 28 height 11
type input "250"
click at [171, 163] on span "Create without photos" at bounding box center [170, 163] width 43 height 6
click at [149, 163] on input "Create without photos" at bounding box center [143, 163] width 11 height 11
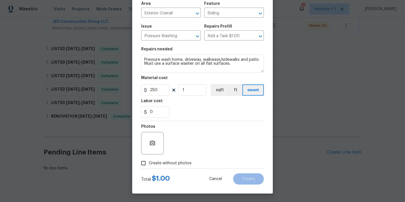
checkbox input "true"
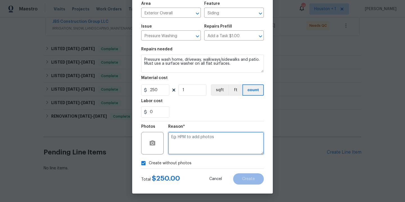
click at [190, 145] on textarea at bounding box center [216, 143] width 96 height 23
type textarea "."
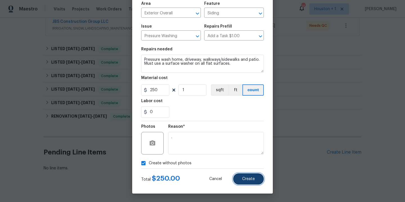
click at [250, 182] on button "Create" at bounding box center [248, 178] width 31 height 11
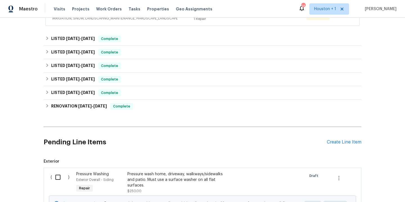
scroll to position [192, 0]
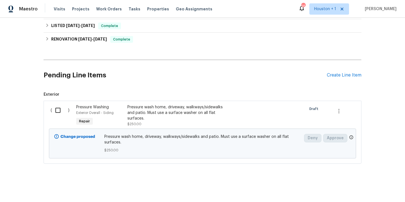
click at [54, 106] on input "checkbox" at bounding box center [60, 110] width 16 height 12
checkbox input "true"
click at [381, 187] on span "Create Work Order" at bounding box center [372, 188] width 37 height 7
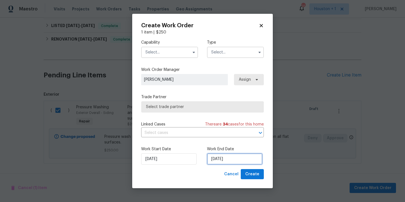
click at [248, 156] on input "[DATE]" at bounding box center [234, 158] width 55 height 11
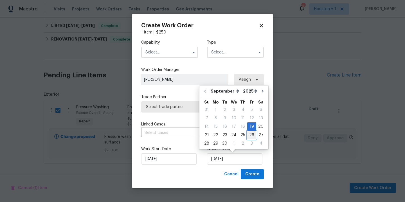
click at [252, 134] on div "26" at bounding box center [251, 135] width 9 height 8
type input "[DATE]"
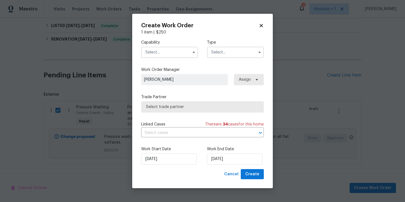
click at [168, 50] on input "text" at bounding box center [169, 52] width 57 height 11
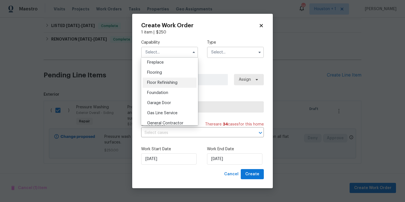
scroll to position [252, 0]
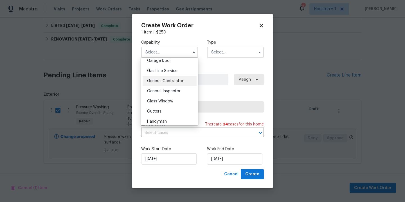
click at [163, 86] on div "General Contractor" at bounding box center [170, 81] width 54 height 10
type input "General Contractor"
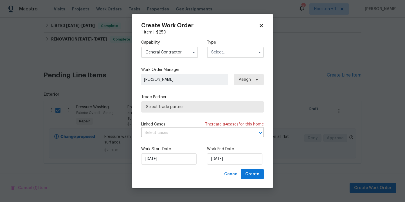
click at [229, 50] on input "text" at bounding box center [235, 52] width 57 height 11
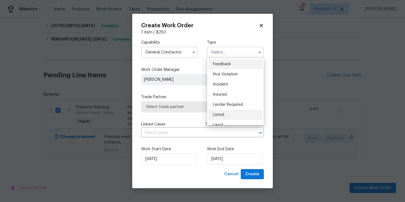
click at [234, 116] on div "Listed" at bounding box center [235, 115] width 54 height 10
type input "Listed"
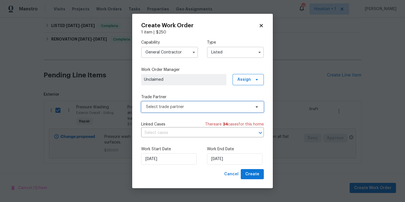
click at [225, 109] on span "Select trade partner" at bounding box center [198, 107] width 105 height 6
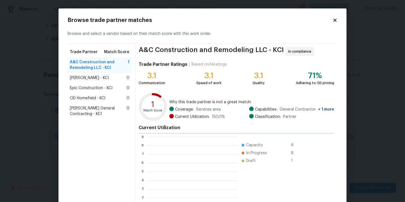
scroll to position [75, 86]
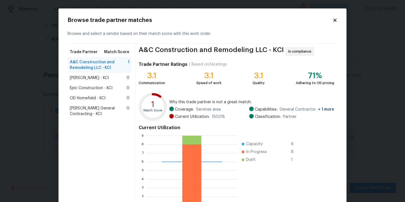
click at [84, 113] on span "[PERSON_NAME] General Contracting - KCI" at bounding box center [98, 111] width 57 height 11
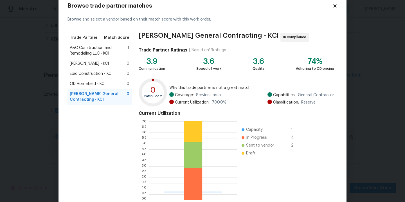
scroll to position [46, 0]
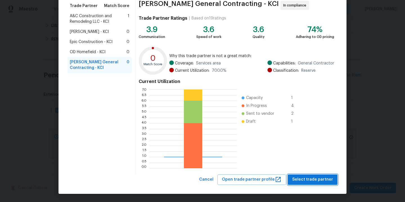
click at [304, 176] on span "Select trade partner" at bounding box center [312, 179] width 41 height 7
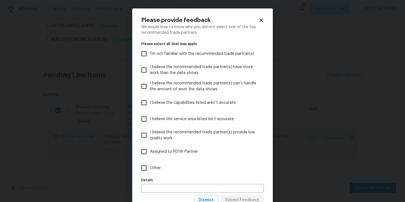
scroll to position [0, 0]
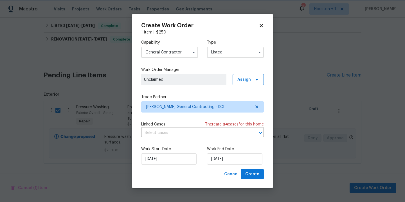
click at [320, 105] on body "Maestro Visits Projects Work Orders Tasks Properties Geo Assignments 26 [GEOGRA…" at bounding box center [202, 101] width 405 height 202
click at [259, 79] on span "Assign" at bounding box center [248, 79] width 31 height 11
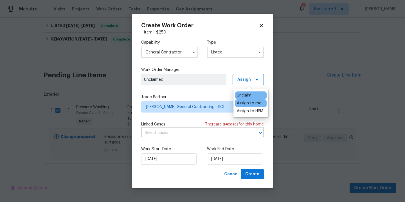
click at [252, 102] on div "Assign to me" at bounding box center [249, 103] width 24 height 6
click at [257, 175] on span "Create" at bounding box center [252, 174] width 14 height 7
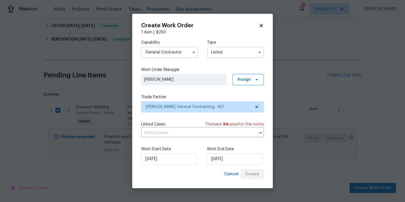
checkbox input "false"
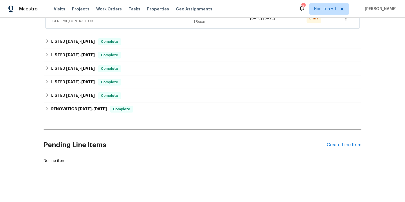
scroll to position [69, 0]
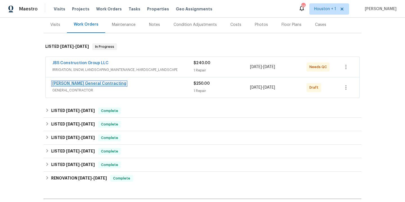
click at [92, 84] on link "[PERSON_NAME] General Contracting" at bounding box center [89, 84] width 74 height 4
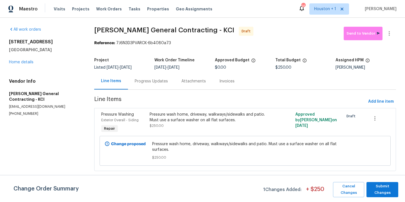
click at [381, 100] on span "Add line item" at bounding box center [381, 101] width 26 height 7
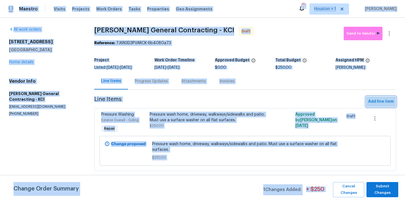
click at [383, 101] on span "Add line item" at bounding box center [381, 101] width 26 height 7
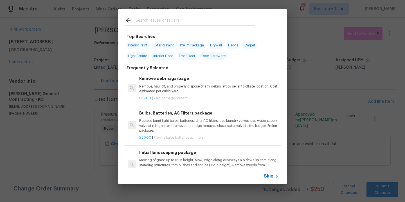
click at [165, 21] on input "text" at bounding box center [195, 21] width 119 height 8
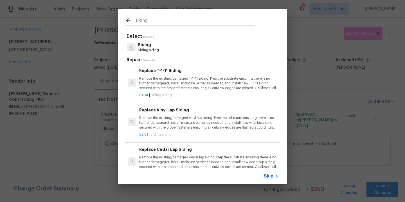
type input "sliding"
click at [149, 45] on p "Siding" at bounding box center [148, 45] width 21 height 6
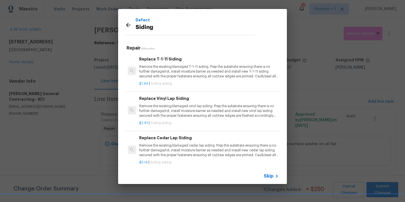
click at [129, 26] on icon at bounding box center [128, 25] width 7 height 7
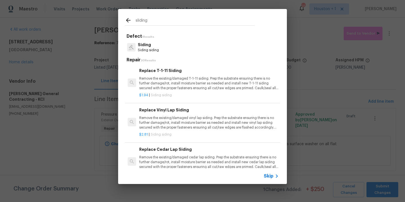
click at [153, 21] on input "sliding" at bounding box center [195, 21] width 119 height 8
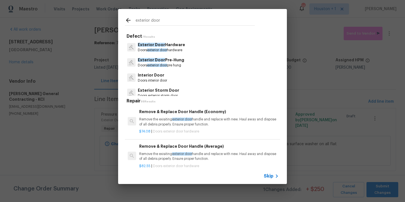
type input "exterior door"
click at [162, 64] on p "Doors exterior door pre hung" at bounding box center [161, 65] width 46 height 5
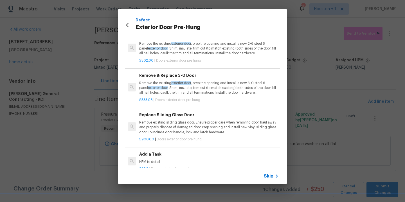
scroll to position [26, 0]
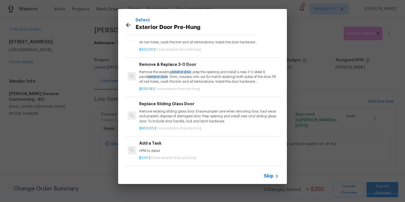
click at [173, 149] on p "HPM to detail" at bounding box center [209, 151] width 140 height 5
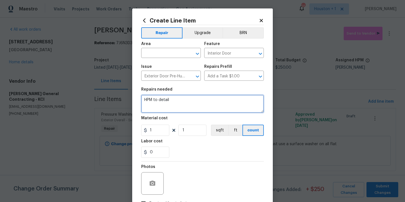
click at [187, 102] on textarea "HPM to detail" at bounding box center [202, 104] width 123 height 18
type textarea "Remove the sliding glass door, cut the siding, reinstall sliding glass door in …"
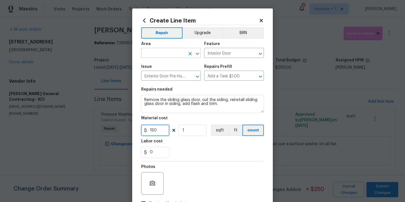
type input "150"
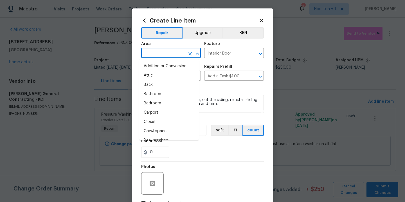
click at [145, 52] on input "text" at bounding box center [163, 53] width 44 height 9
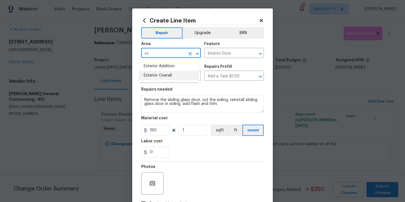
click at [162, 75] on li "Exterior Overall" at bounding box center [169, 75] width 60 height 9
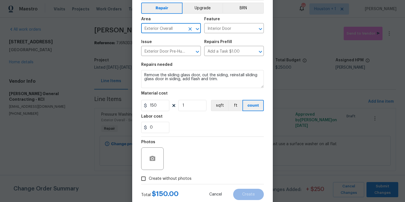
scroll to position [41, 0]
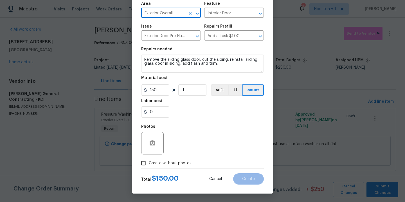
type input "Exterior Overall"
click at [181, 163] on span "Create without photos" at bounding box center [170, 163] width 43 height 6
click at [149, 163] on input "Create without photos" at bounding box center [143, 163] width 11 height 11
checkbox input "true"
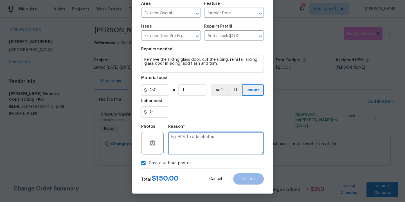
click at [203, 146] on textarea at bounding box center [216, 143] width 96 height 23
type textarea "."
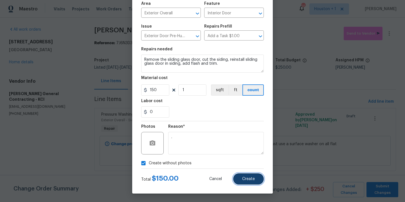
click at [252, 183] on button "Create" at bounding box center [248, 178] width 31 height 11
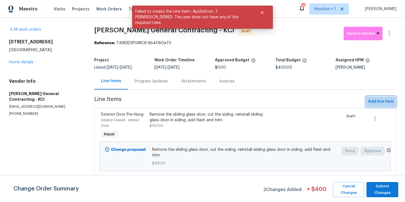
click at [377, 103] on span "Add line item" at bounding box center [381, 101] width 26 height 7
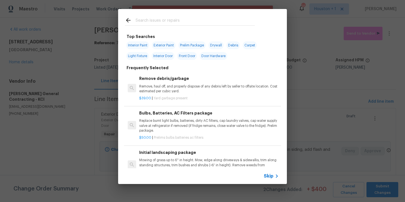
click at [151, 19] on input "text" at bounding box center [195, 21] width 119 height 8
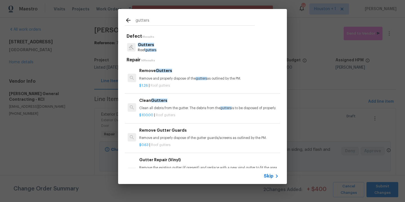
type input "gutters"
click at [154, 48] on p "Roof gutters" at bounding box center [147, 50] width 19 height 5
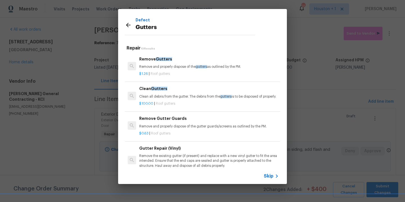
click at [164, 98] on p "Clean all debris from the gutter. The debris from the gutters is to be disposed…" at bounding box center [209, 96] width 140 height 5
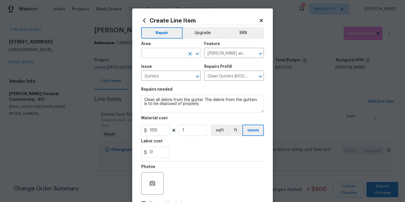
click at [154, 54] on input "text" at bounding box center [163, 53] width 44 height 9
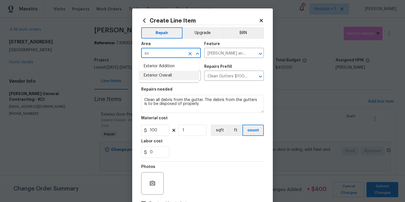
click at [159, 77] on li "Exterior Overall" at bounding box center [169, 75] width 60 height 9
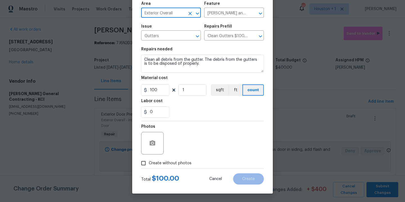
type input "Exterior Overall"
click at [178, 168] on label "Create without photos" at bounding box center [164, 163] width 53 height 11
click at [149, 168] on input "Create without photos" at bounding box center [143, 163] width 11 height 11
checkbox input "true"
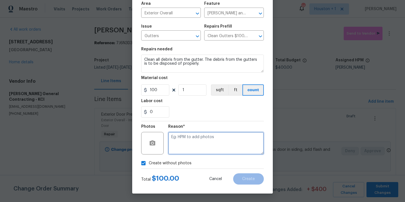
click at [201, 149] on textarea at bounding box center [216, 143] width 96 height 23
type textarea "."
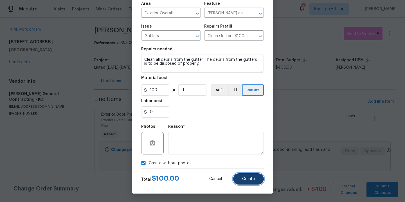
click at [248, 177] on span "Create" at bounding box center [248, 179] width 13 height 4
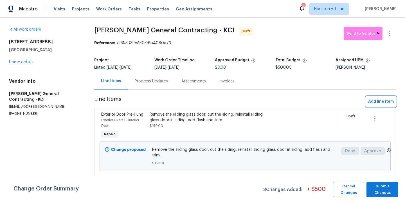
click at [378, 102] on span "Add line item" at bounding box center [381, 101] width 26 height 7
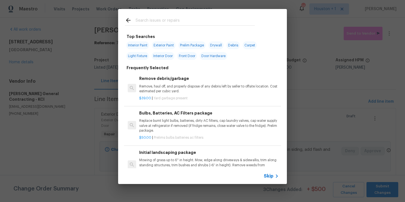
click at [153, 21] on input "text" at bounding box center [195, 21] width 119 height 8
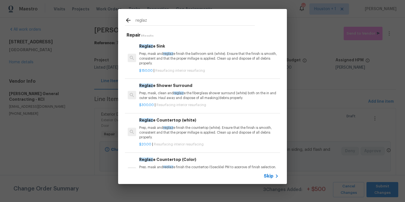
scroll to position [0, 0]
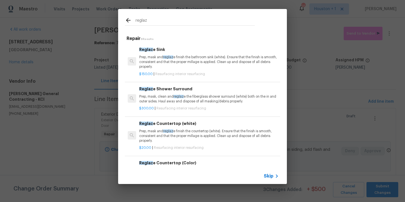
click at [150, 19] on input "reglaz" at bounding box center [195, 21] width 119 height 8
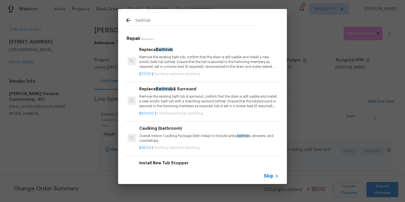
click at [171, 24] on input "bathtub" at bounding box center [195, 21] width 119 height 8
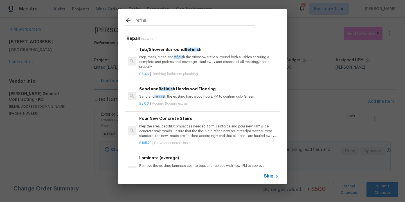
type input "refinis"
click at [182, 62] on p "Prep, mask, clean and refinis h the tub/shower tile surround both all sides ens…" at bounding box center [209, 62] width 140 height 14
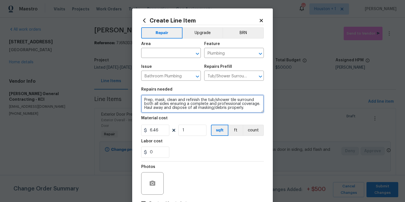
click at [248, 109] on textarea "Prep, mask, clean and refinish the tub/shower tile surround both all sides ensu…" at bounding box center [202, 104] width 123 height 18
drag, startPoint x: 196, startPoint y: 100, endPoint x: 223, endPoint y: 99, distance: 26.7
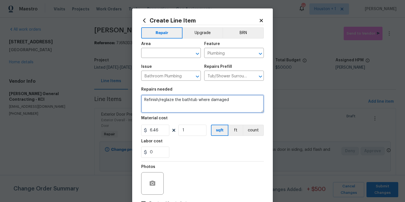
click at [222, 99] on textarea "Refinish/reglaze the bathtub where damaged" at bounding box center [202, 104] width 123 height 18
click at [180, 99] on textarea "Refinish/reglaze the bathtub where damaged" at bounding box center [202, 104] width 123 height 18
click at [220, 98] on textarea "Refinish/reglaze the damaged bathtub where damaged" at bounding box center [202, 104] width 123 height 18
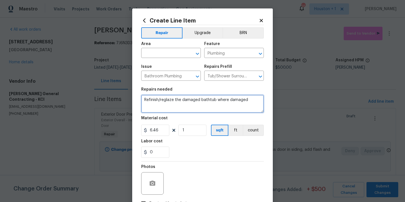
click at [252, 103] on textarea "Refinish/reglaze the damaged bathtub where damaged" at bounding box center [202, 104] width 123 height 18
drag, startPoint x: 250, startPoint y: 101, endPoint x: 212, endPoint y: 99, distance: 38.0
click at [212, 99] on textarea "Refinish/reglaze the damaged bathtub where damaged" at bounding box center [202, 104] width 123 height 18
type textarea "Refinish/reglaze the damaged bathtub."
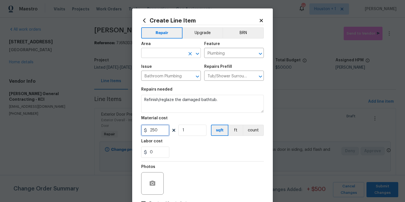
type input "250"
click at [172, 55] on input "text" at bounding box center [163, 53] width 44 height 9
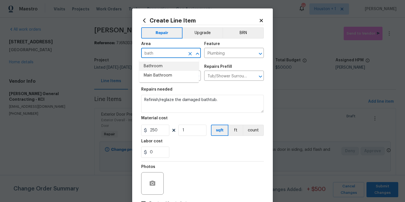
click at [168, 67] on li "Bathroom" at bounding box center [169, 66] width 60 height 9
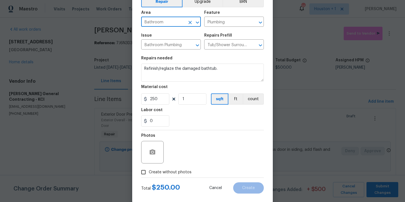
scroll to position [41, 0]
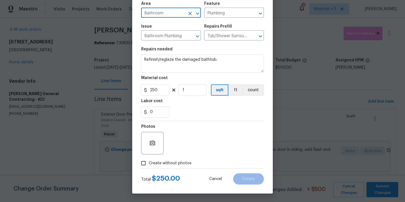
type input "Bathroom"
click at [182, 163] on span "Create without photos" at bounding box center [170, 163] width 43 height 6
click at [149, 163] on input "Create without photos" at bounding box center [143, 163] width 11 height 11
checkbox input "true"
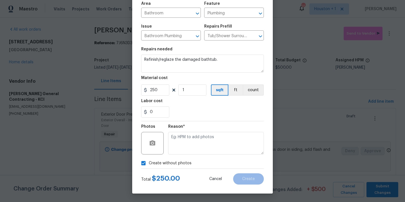
click at [196, 149] on textarea at bounding box center [216, 143] width 96 height 23
type textarea "."
click at [246, 175] on button "Create" at bounding box center [248, 178] width 31 height 11
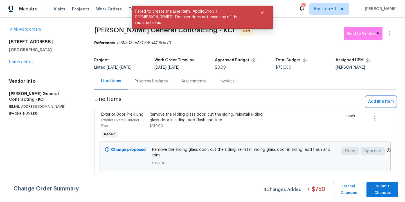
click at [368, 102] on span "Add line item" at bounding box center [381, 101] width 26 height 7
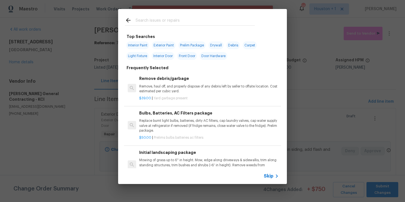
click at [145, 44] on span "Interior Paint" at bounding box center [137, 45] width 23 height 8
type input "Interior Paint"
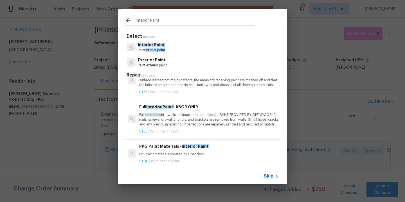
scroll to position [0, 0]
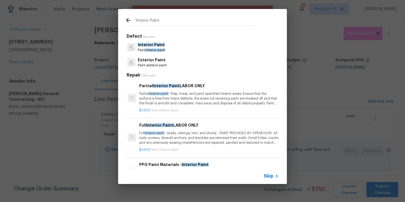
click at [150, 42] on p "Interior Paint" at bounding box center [151, 45] width 27 height 6
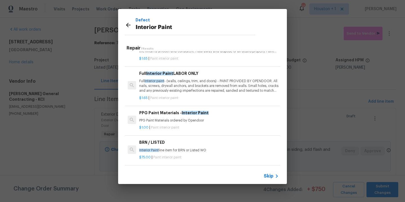
scroll to position [97, 0]
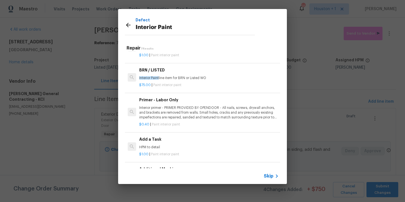
click at [181, 147] on p "HPM to detail" at bounding box center [209, 147] width 140 height 5
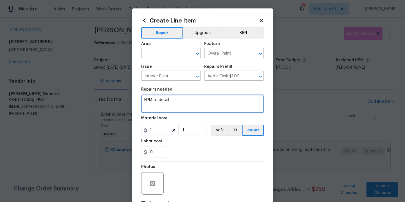
click at [179, 107] on textarea "HPM to detail" at bounding box center [202, 104] width 123 height 18
type textarea "Touch up the paint for the walls and trim throughout the home."
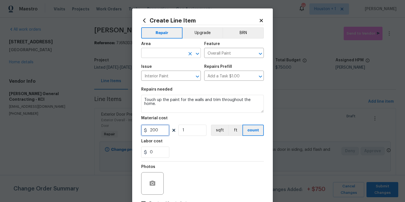
type input "200"
click at [175, 53] on input "text" at bounding box center [163, 53] width 44 height 9
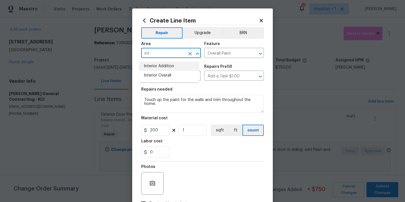
click at [172, 69] on li "Interior Addition" at bounding box center [169, 66] width 60 height 9
click at [174, 54] on input "Interior Addition" at bounding box center [163, 53] width 44 height 9
click at [170, 75] on li "Interior Overall" at bounding box center [169, 75] width 60 height 9
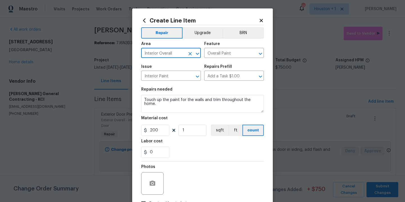
scroll to position [41, 0]
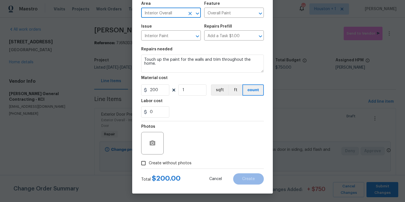
type input "Interior Overall"
drag, startPoint x: 173, startPoint y: 162, endPoint x: 179, endPoint y: 159, distance: 6.9
click at [173, 162] on span "Create without photos" at bounding box center [170, 163] width 43 height 6
click at [149, 162] on input "Create without photos" at bounding box center [143, 163] width 11 height 11
checkbox input "true"
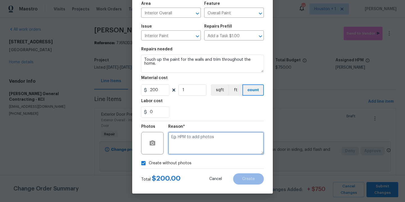
click at [203, 143] on textarea at bounding box center [216, 143] width 96 height 23
type textarea "."
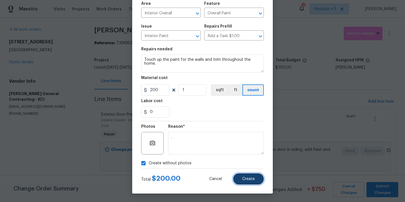
click at [250, 175] on button "Create" at bounding box center [248, 178] width 31 height 11
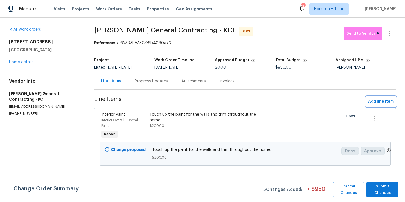
click at [380, 105] on span "Add line item" at bounding box center [381, 101] width 26 height 7
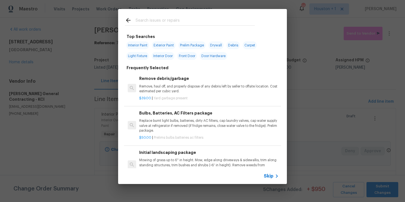
click at [166, 18] on input "text" at bounding box center [195, 21] width 119 height 8
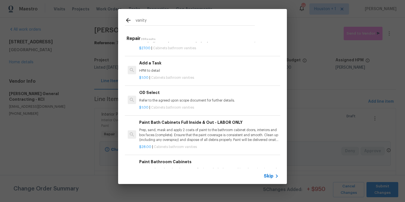
scroll to position [642, 0]
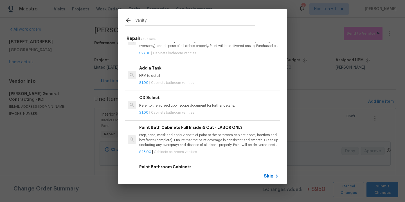
type input "vanity"
click at [165, 78] on p "HPM to detail" at bounding box center [209, 75] width 140 height 5
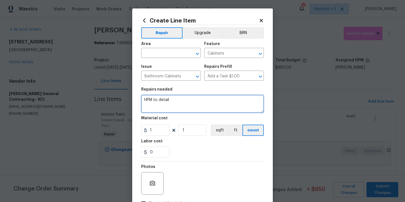
click at [194, 102] on textarea "HPM to detail" at bounding box center [202, 104] width 123 height 18
type textarea "Caulk the bathroom vanities at the wall and trim."
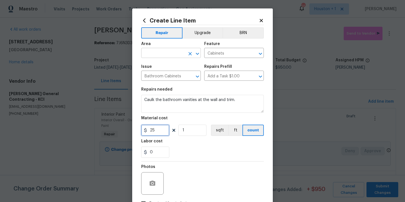
type input "25"
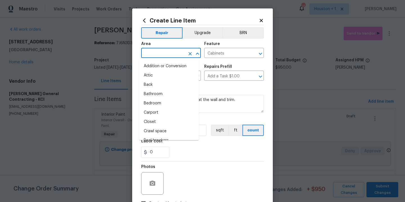
click at [177, 51] on input "text" at bounding box center [163, 53] width 44 height 9
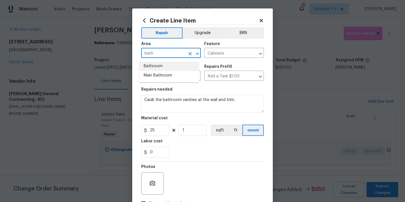
click at [168, 64] on li "Bathroom" at bounding box center [169, 66] width 60 height 9
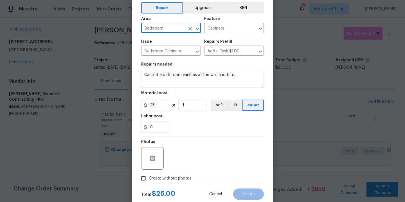
scroll to position [41, 0]
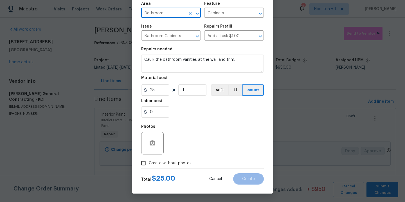
type input "Bathroom"
click at [186, 166] on label "Create without photos" at bounding box center [164, 163] width 53 height 11
click at [149, 166] on input "Create without photos" at bounding box center [143, 163] width 11 height 11
checkbox input "true"
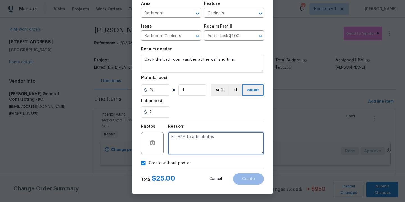
click at [205, 146] on textarea at bounding box center [216, 143] width 96 height 23
type textarea "."
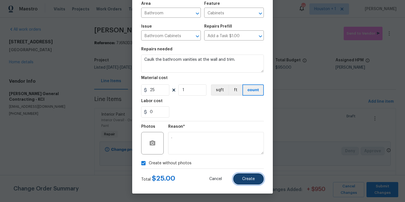
click at [245, 180] on span "Create" at bounding box center [248, 179] width 13 height 4
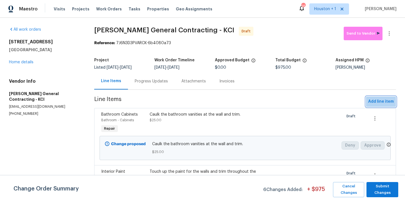
click at [382, 101] on span "Add line item" at bounding box center [381, 101] width 26 height 7
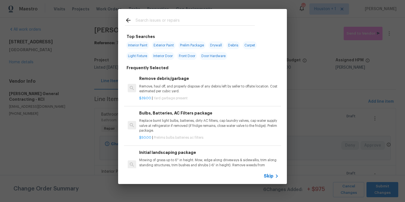
click at [163, 25] on input "text" at bounding box center [195, 21] width 119 height 8
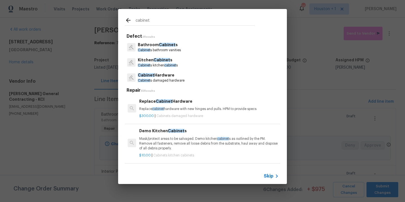
type input "cabinet"
click at [157, 48] on p "Bathroom Cabinet s" at bounding box center [159, 45] width 43 height 6
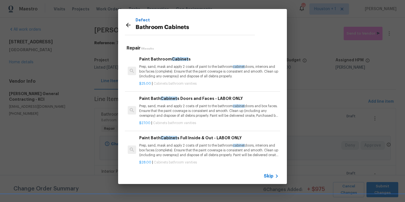
click at [127, 24] on icon at bounding box center [128, 25] width 7 height 7
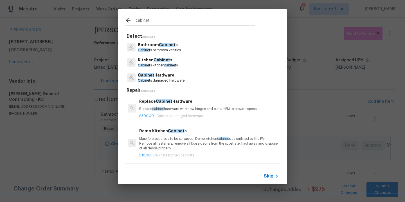
click at [175, 27] on div "cabinet" at bounding box center [190, 20] width 144 height 22
click at [158, 60] on span "Cabinet" at bounding box center [162, 60] width 17 height 4
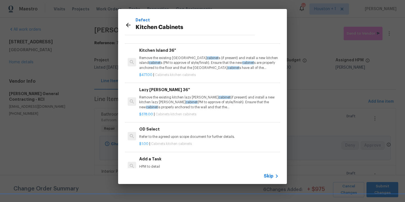
scroll to position [26, 0]
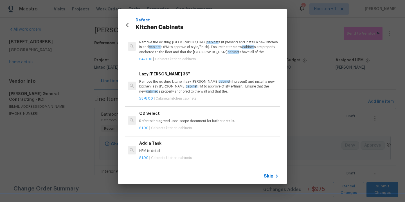
click at [162, 149] on p "HPM to detail" at bounding box center [209, 151] width 140 height 5
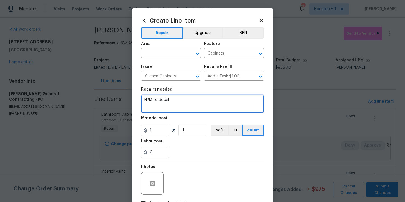
click at [192, 100] on textarea "HPM to detail" at bounding box center [202, 104] width 123 height 18
type textarea "Repair the kitchen cabinet where damaged and paint the entire cabinet."
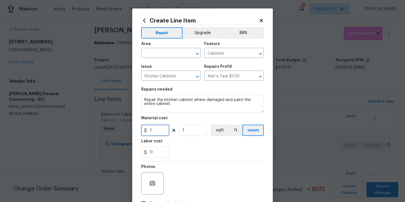
click at [156, 133] on input "1" at bounding box center [155, 130] width 28 height 11
type input "100"
click at [152, 53] on input "text" at bounding box center [163, 53] width 44 height 9
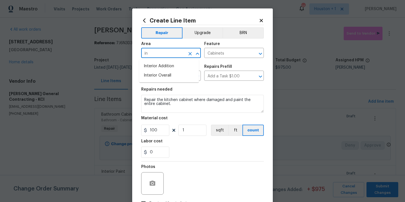
type input "i"
click at [167, 69] on li "Kitchen" at bounding box center [169, 66] width 60 height 9
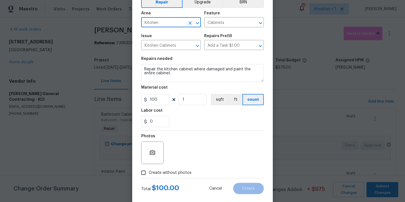
scroll to position [41, 0]
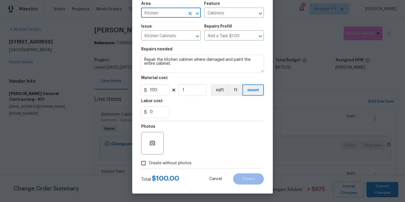
type input "Kitchen"
click at [181, 161] on span "Create without photos" at bounding box center [170, 163] width 43 height 6
click at [149, 161] on input "Create without photos" at bounding box center [143, 163] width 11 height 11
checkbox input "true"
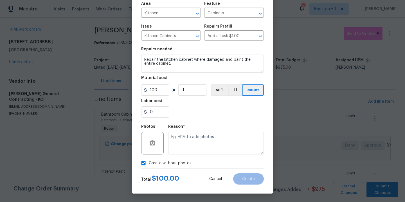
click at [208, 139] on textarea at bounding box center [216, 143] width 96 height 23
type textarea "."
click at [239, 173] on button "Create" at bounding box center [248, 178] width 31 height 11
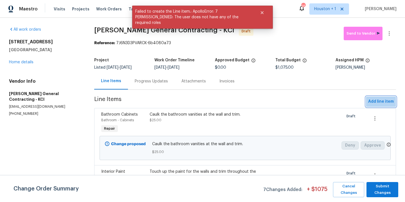
click at [379, 103] on span "Add line item" at bounding box center [381, 101] width 26 height 7
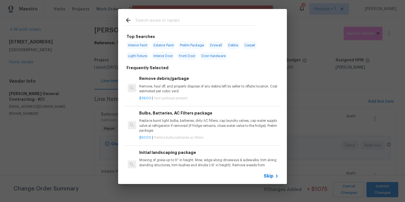
click at [175, 15] on div at bounding box center [190, 20] width 144 height 22
click at [175, 19] on input "text" at bounding box center [195, 21] width 119 height 8
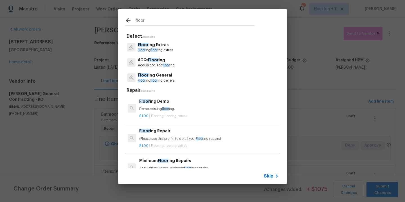
type input "floor"
click at [156, 53] on p "Floor ing floor ing extras" at bounding box center [155, 50] width 35 height 5
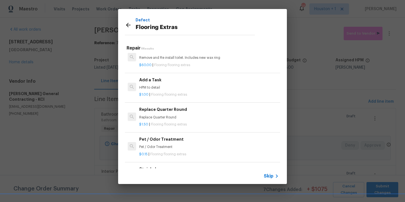
scroll to position [26, 0]
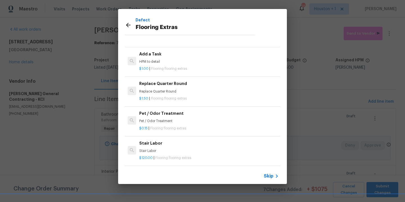
click at [151, 59] on p "HPM to detail" at bounding box center [209, 61] width 140 height 5
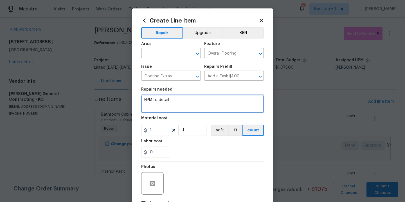
click at [199, 109] on textarea "HPM to detail" at bounding box center [202, 104] width 123 height 18
type textarea "Replace the damaged flooring plank in the main bedroom with the one of the extr…"
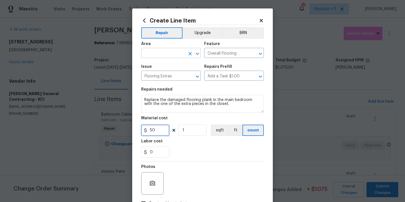
type input "50"
click at [154, 52] on input "text" at bounding box center [163, 53] width 44 height 9
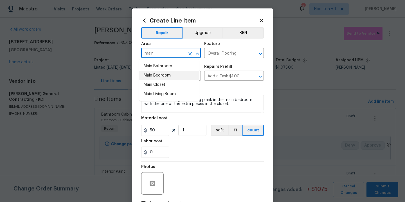
click at [152, 77] on li "Main Bedroom" at bounding box center [169, 75] width 60 height 9
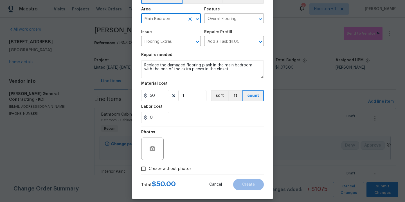
scroll to position [41, 0]
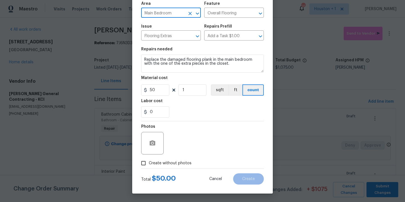
type input "Main Bedroom"
click at [172, 162] on span "Create without photos" at bounding box center [170, 163] width 43 height 6
click at [149, 162] on input "Create without photos" at bounding box center [143, 163] width 11 height 11
checkbox input "true"
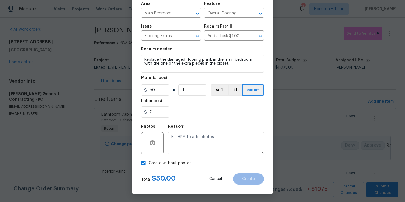
click at [212, 144] on textarea at bounding box center [216, 143] width 96 height 23
type textarea "."
click at [247, 186] on div "Create Line Item Repair Upgrade BRN Area Main Bedroom ​ Feature Overall Floorin…" at bounding box center [202, 80] width 141 height 225
click at [248, 181] on button "Create" at bounding box center [248, 178] width 31 height 11
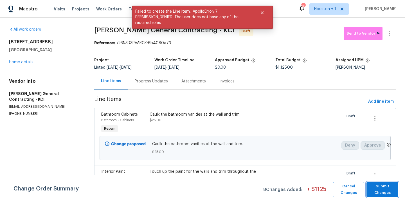
click at [386, 193] on span "Submit Changes" at bounding box center [382, 189] width 26 height 13
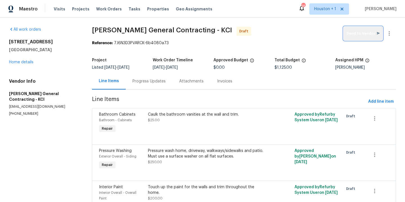
click at [358, 36] on span "Send to Vendor" at bounding box center [363, 33] width 33 height 6
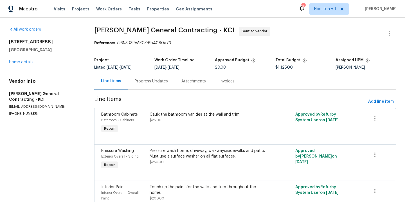
click at [147, 83] on div "Progress Updates" at bounding box center [151, 82] width 33 height 6
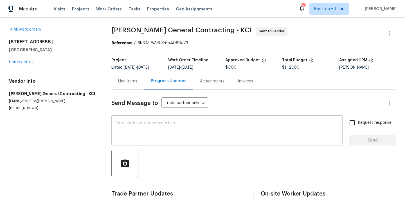
click at [186, 133] on textarea at bounding box center [227, 131] width 225 height 20
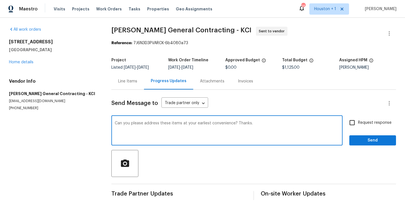
type textarea "Can you please address these items at your earliest convenience? Thanks."
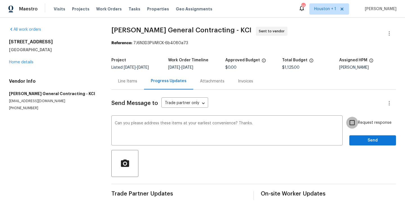
click at [351, 122] on input "Request response" at bounding box center [352, 123] width 12 height 12
checkbox input "true"
click at [362, 136] on button "Send" at bounding box center [372, 140] width 47 height 10
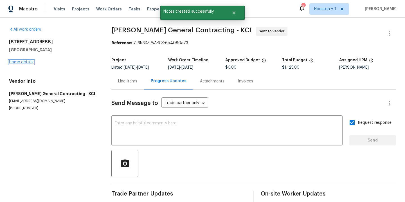
click at [22, 61] on link "Home details" at bounding box center [21, 62] width 24 height 4
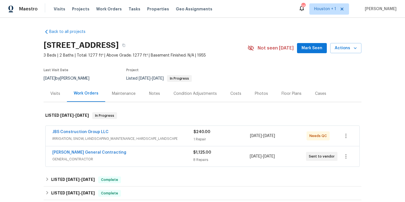
click at [156, 93] on div "Notes" at bounding box center [154, 94] width 11 height 6
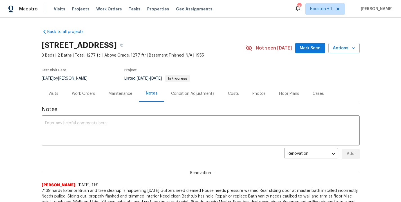
click at [111, 94] on div "Maintenance" at bounding box center [121, 94] width 24 height 6
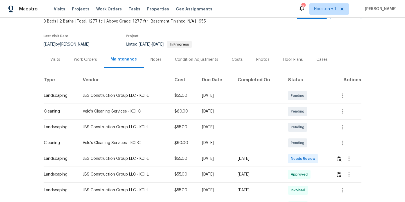
scroll to position [46, 0]
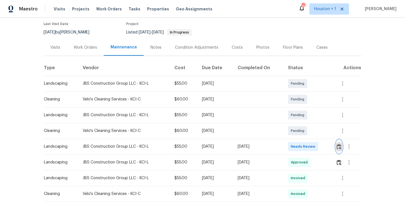
click at [339, 147] on img "button" at bounding box center [339, 146] width 5 height 5
click at [338, 163] on img "button" at bounding box center [339, 162] width 5 height 5
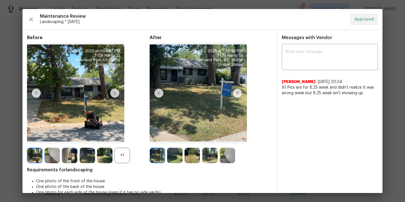
click at [240, 95] on img at bounding box center [237, 93] width 9 height 9
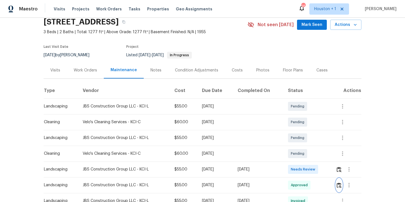
scroll to position [0, 0]
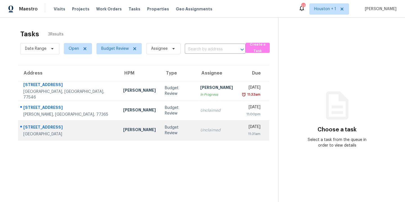
click at [56, 133] on div "Houston, TX, 77035" at bounding box center [68, 134] width 91 height 6
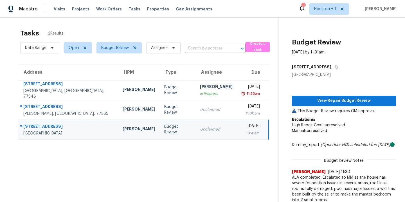
scroll to position [1, 0]
click at [349, 100] on span "View Repair Budget Review" at bounding box center [344, 101] width 95 height 7
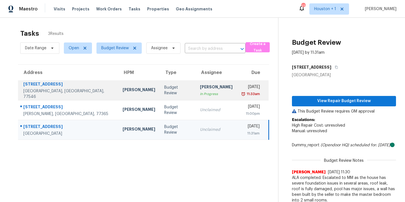
click at [58, 88] on div "2207 Pilgrims Point Dr" at bounding box center [68, 84] width 90 height 7
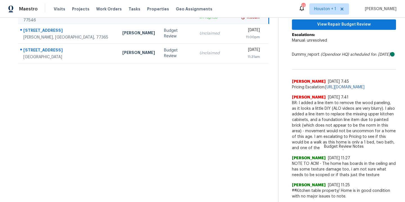
scroll to position [93, 0]
